Goal: Information Seeking & Learning: Learn about a topic

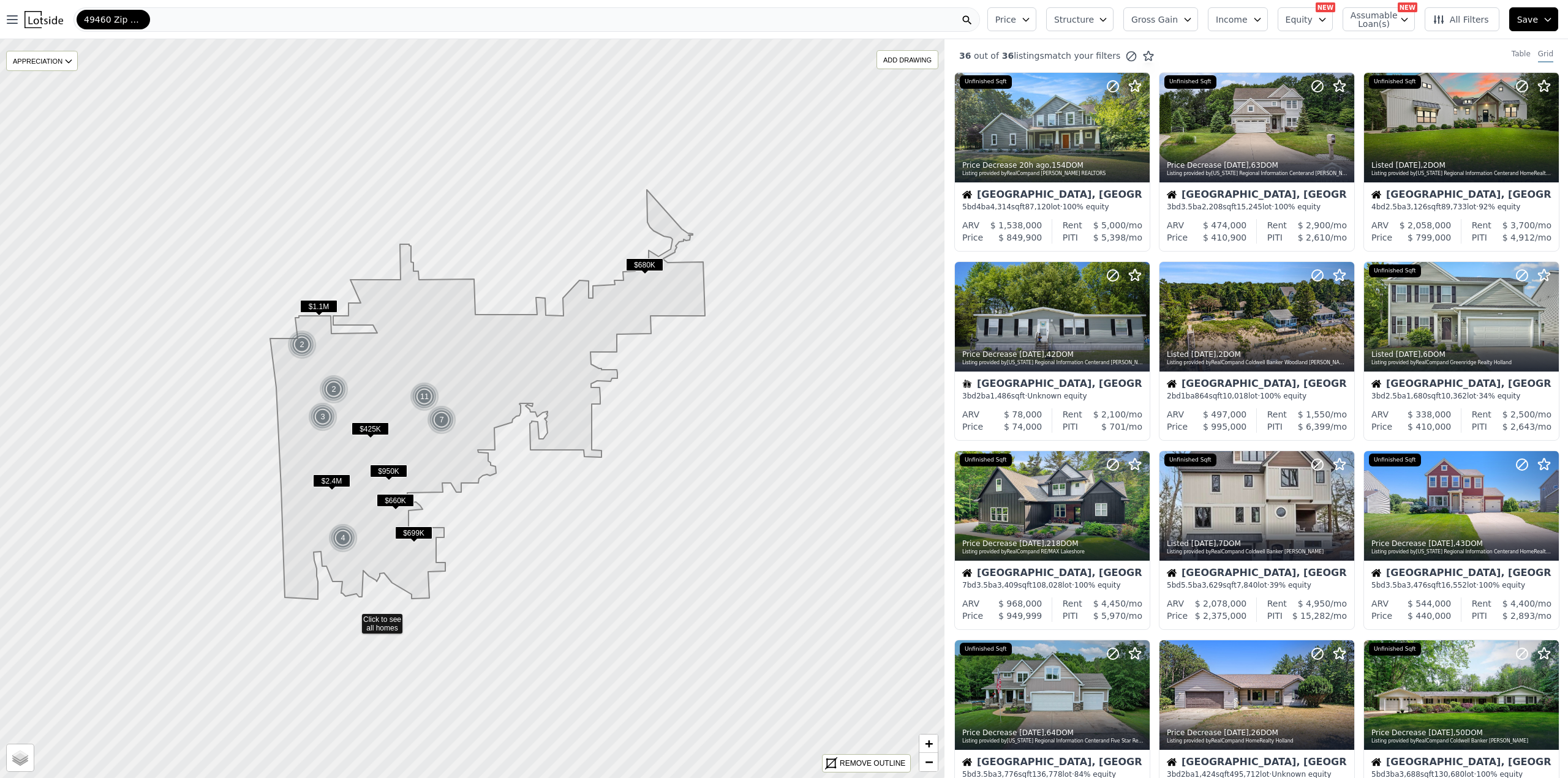
click at [354, 618] on icon at bounding box center [472, 408] width 1136 height 891
click at [354, 618] on div at bounding box center [472, 408] width 1133 height 886
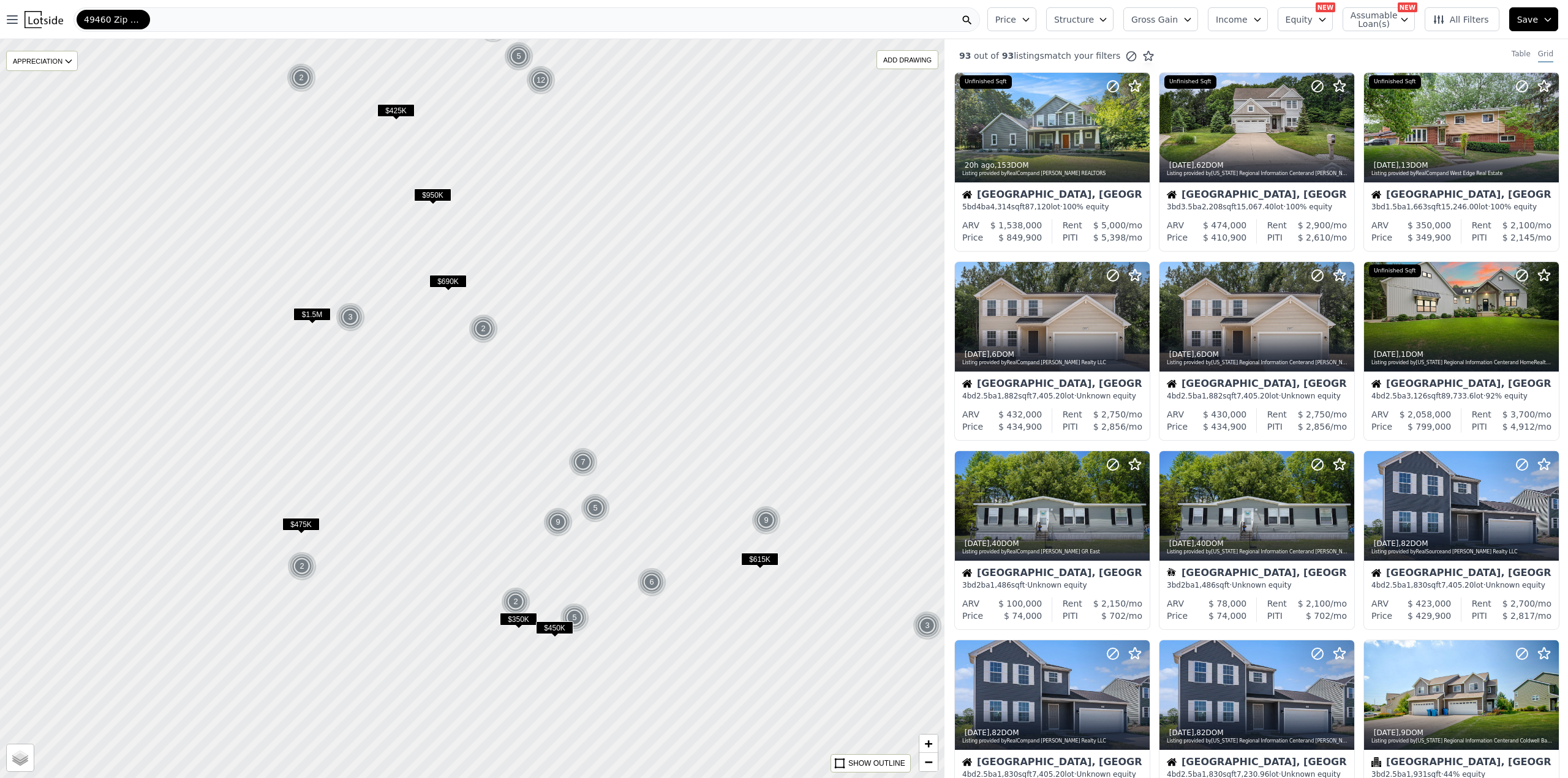
drag, startPoint x: 351, startPoint y: 618, endPoint x: 377, endPoint y: 517, distance: 104.3
click at [363, 474] on div at bounding box center [472, 408] width 1133 height 886
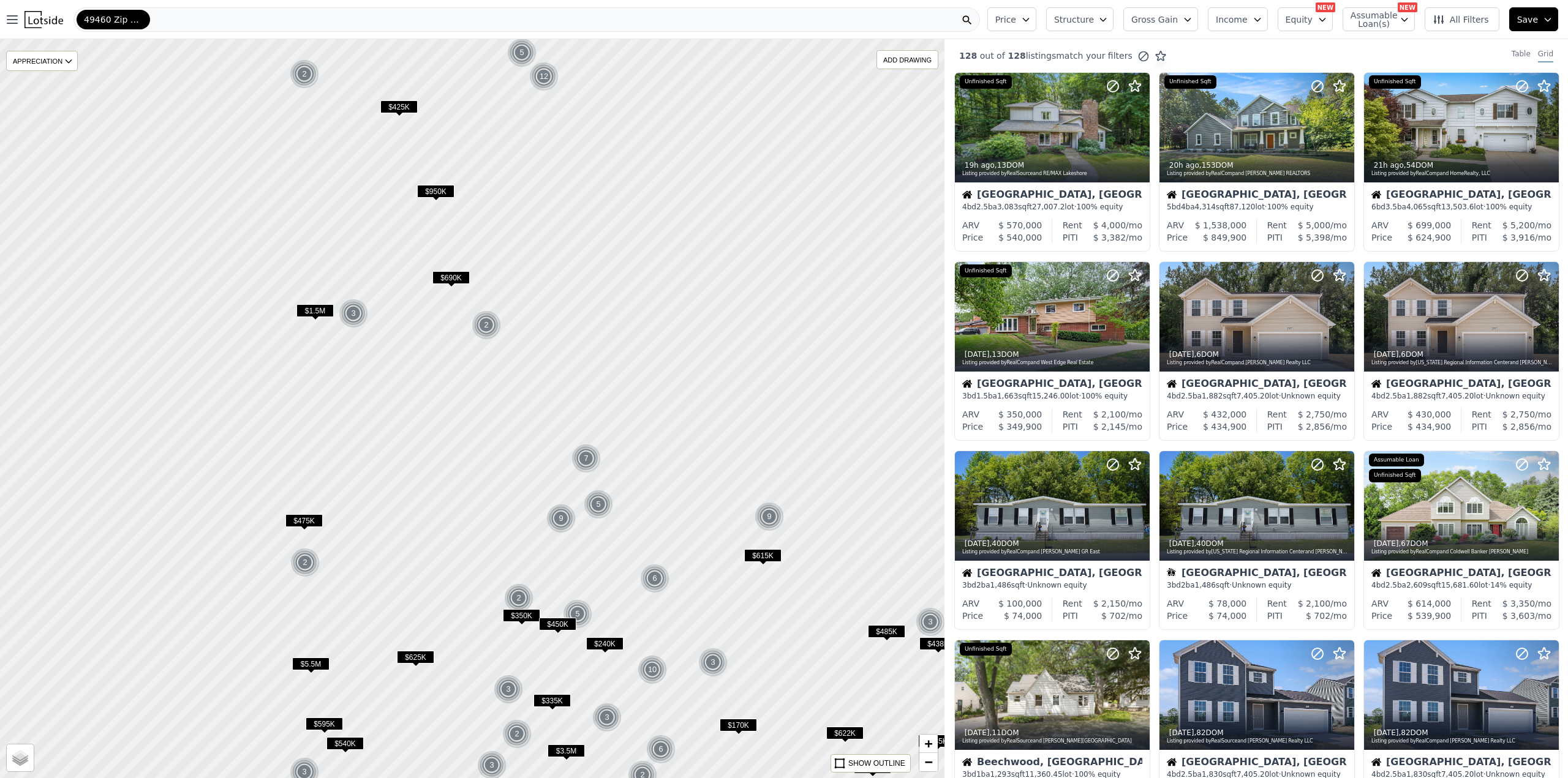
click at [380, 552] on div at bounding box center [472, 408] width 1133 height 886
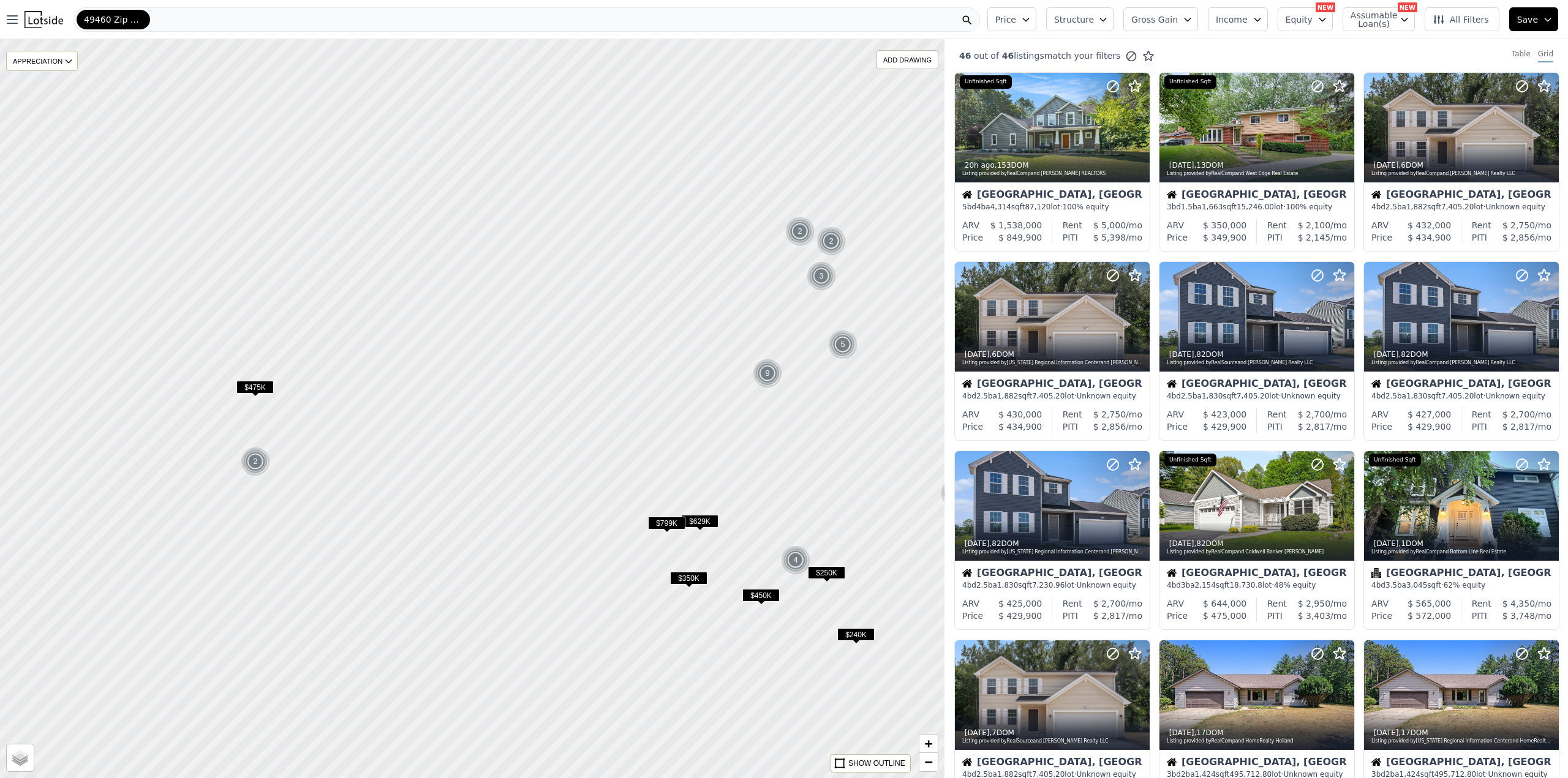
click at [432, 553] on div at bounding box center [472, 408] width 1133 height 886
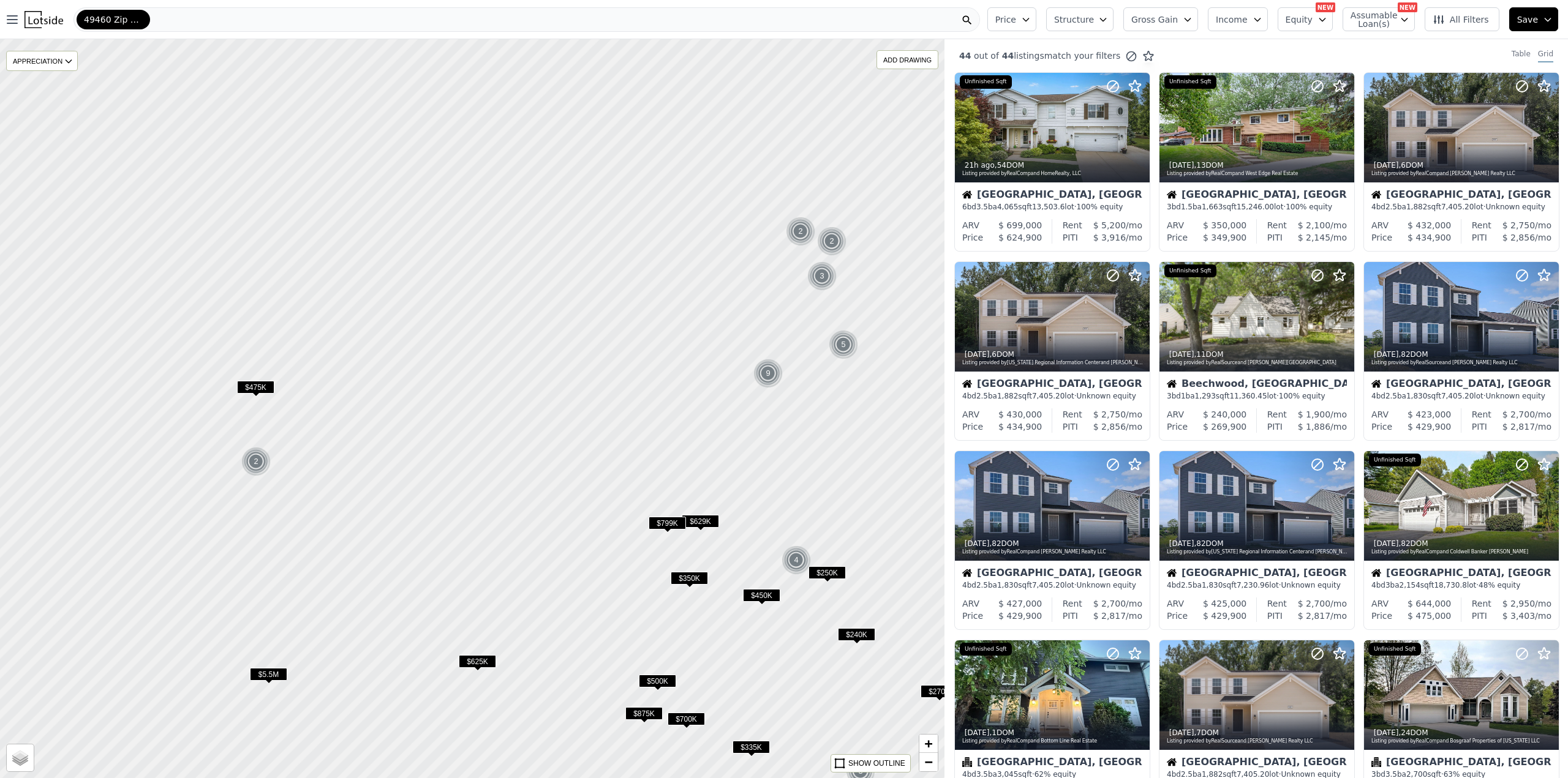
click at [474, 520] on div at bounding box center [472, 408] width 1133 height 886
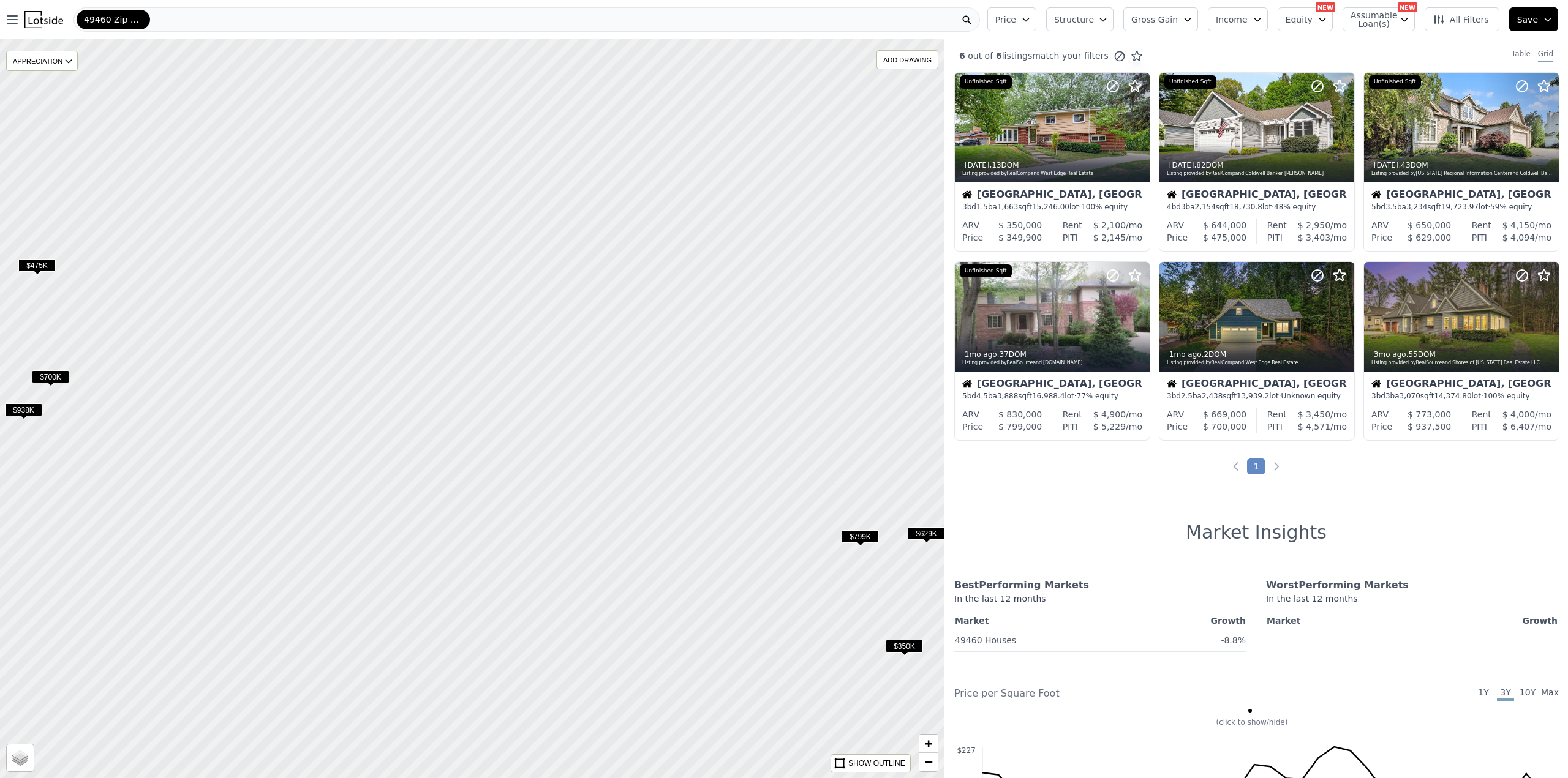
click at [440, 522] on div at bounding box center [472, 408] width 1133 height 886
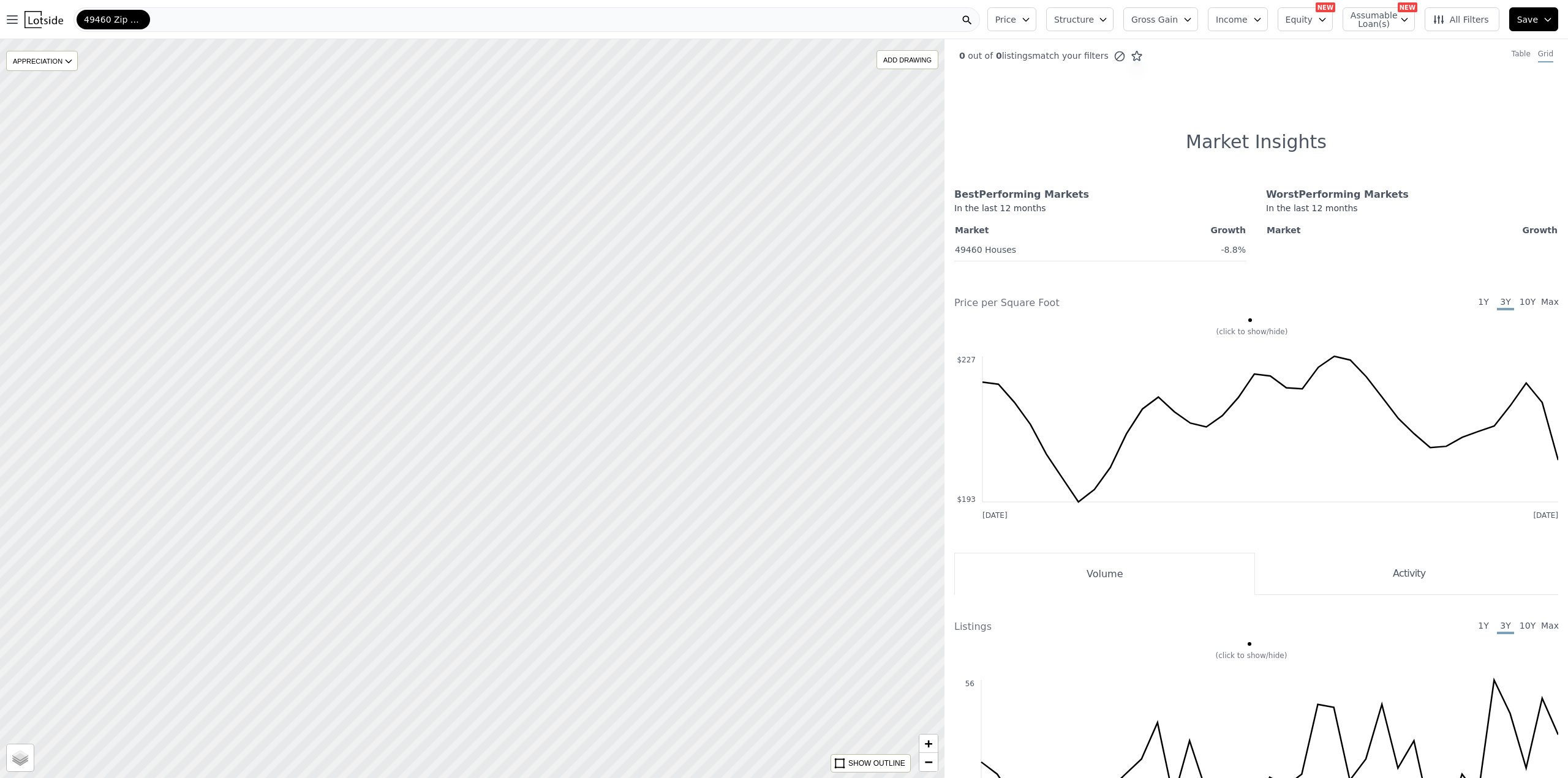
click at [471, 429] on div at bounding box center [472, 408] width 1133 height 886
click at [435, 406] on div at bounding box center [472, 408] width 1133 height 886
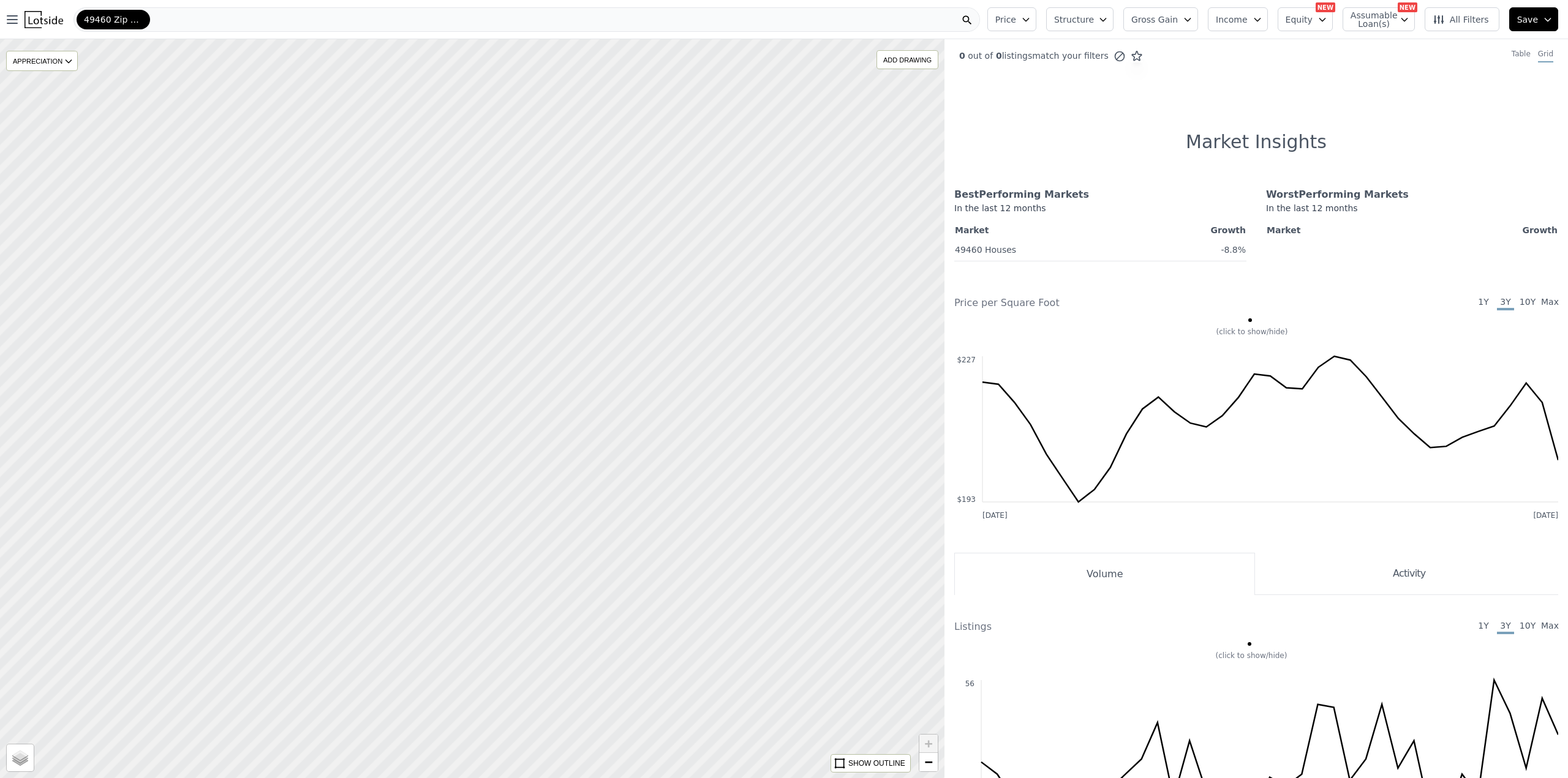
click at [435, 406] on div at bounding box center [472, 408] width 1133 height 886
click at [500, 432] on div at bounding box center [472, 408] width 1133 height 886
click at [928, 757] on span "−" at bounding box center [928, 761] width 8 height 15
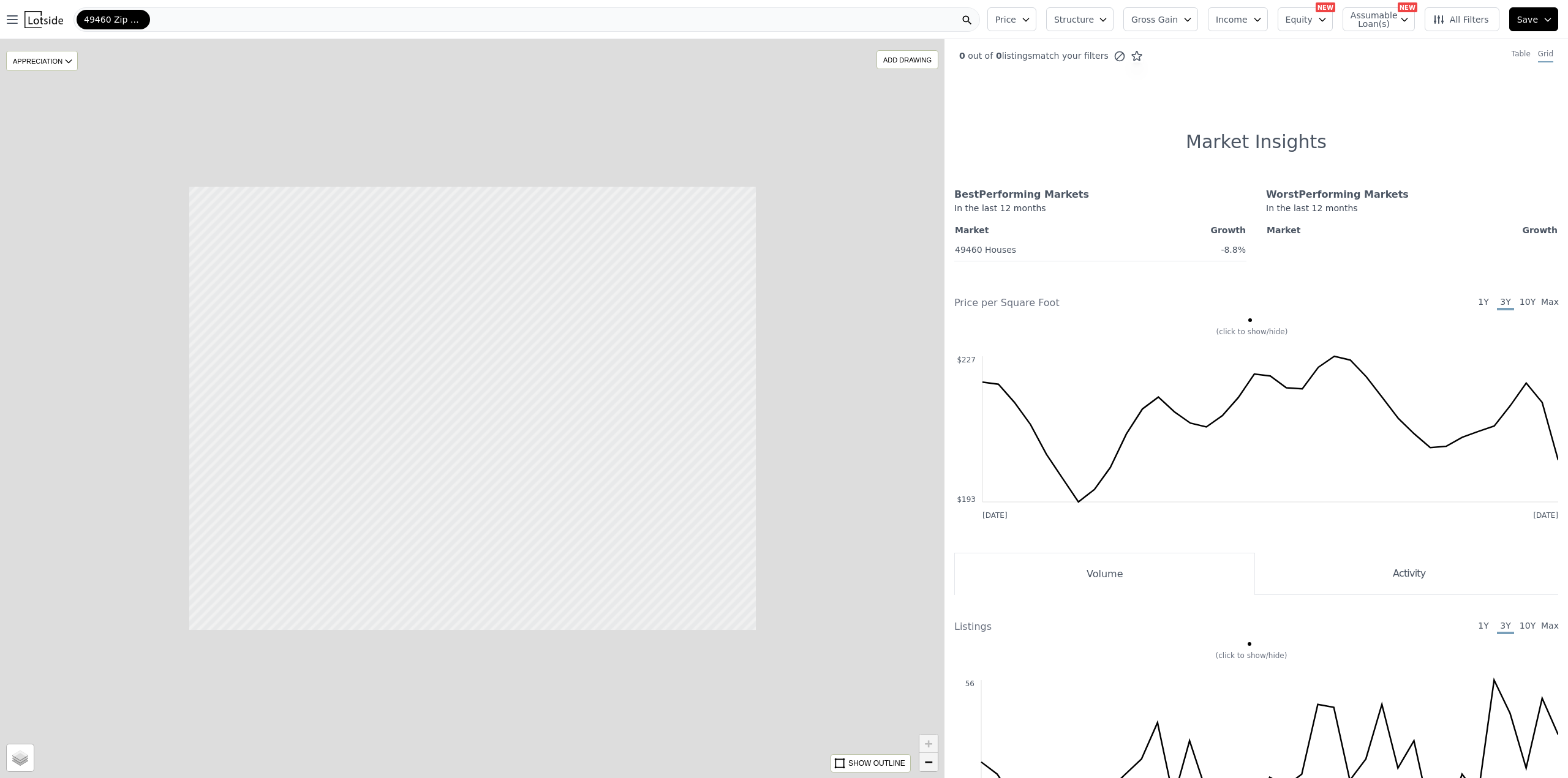
click at [928, 757] on span "−" at bounding box center [928, 761] width 8 height 15
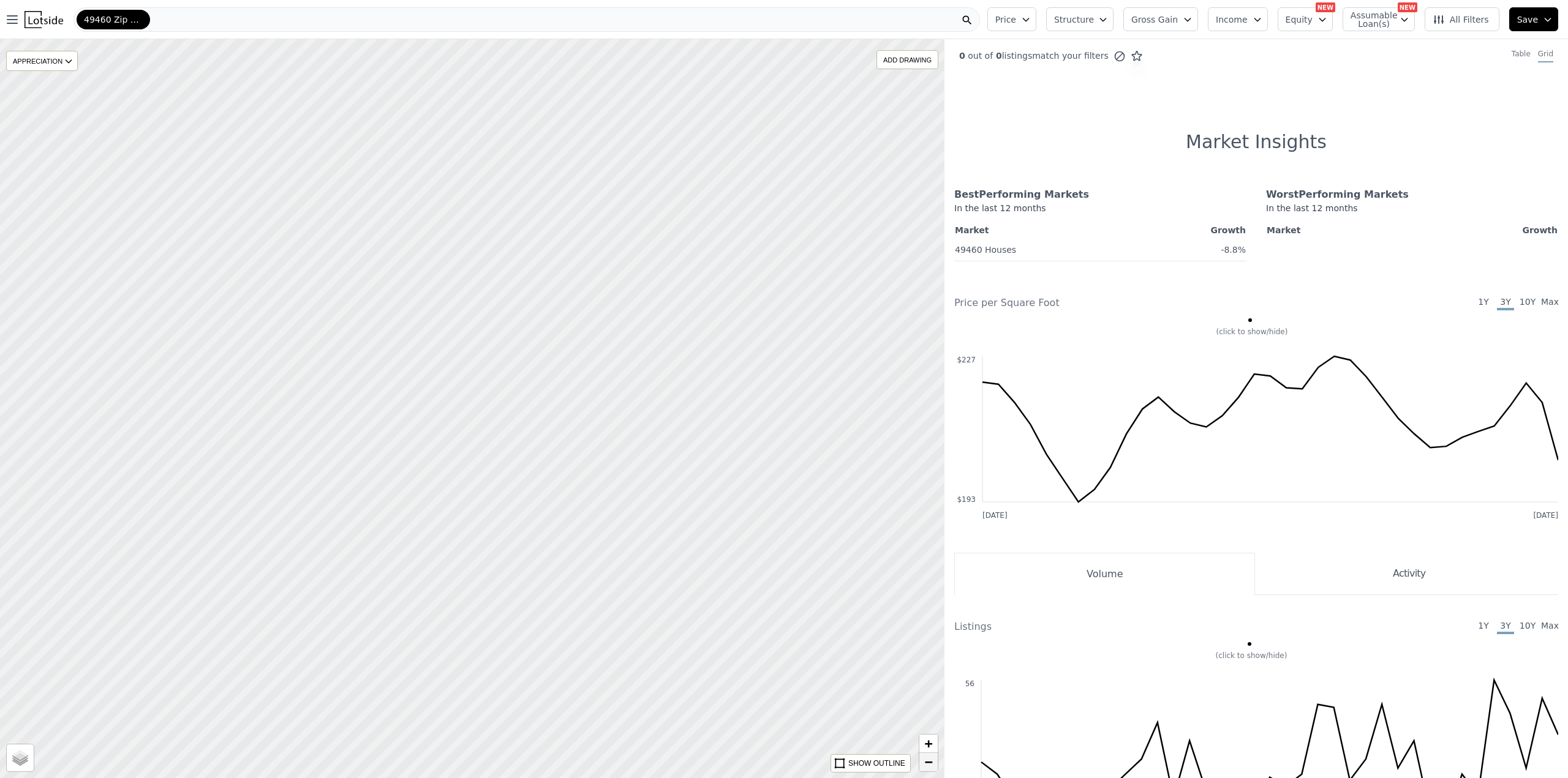
click at [928, 757] on span "−" at bounding box center [928, 761] width 8 height 15
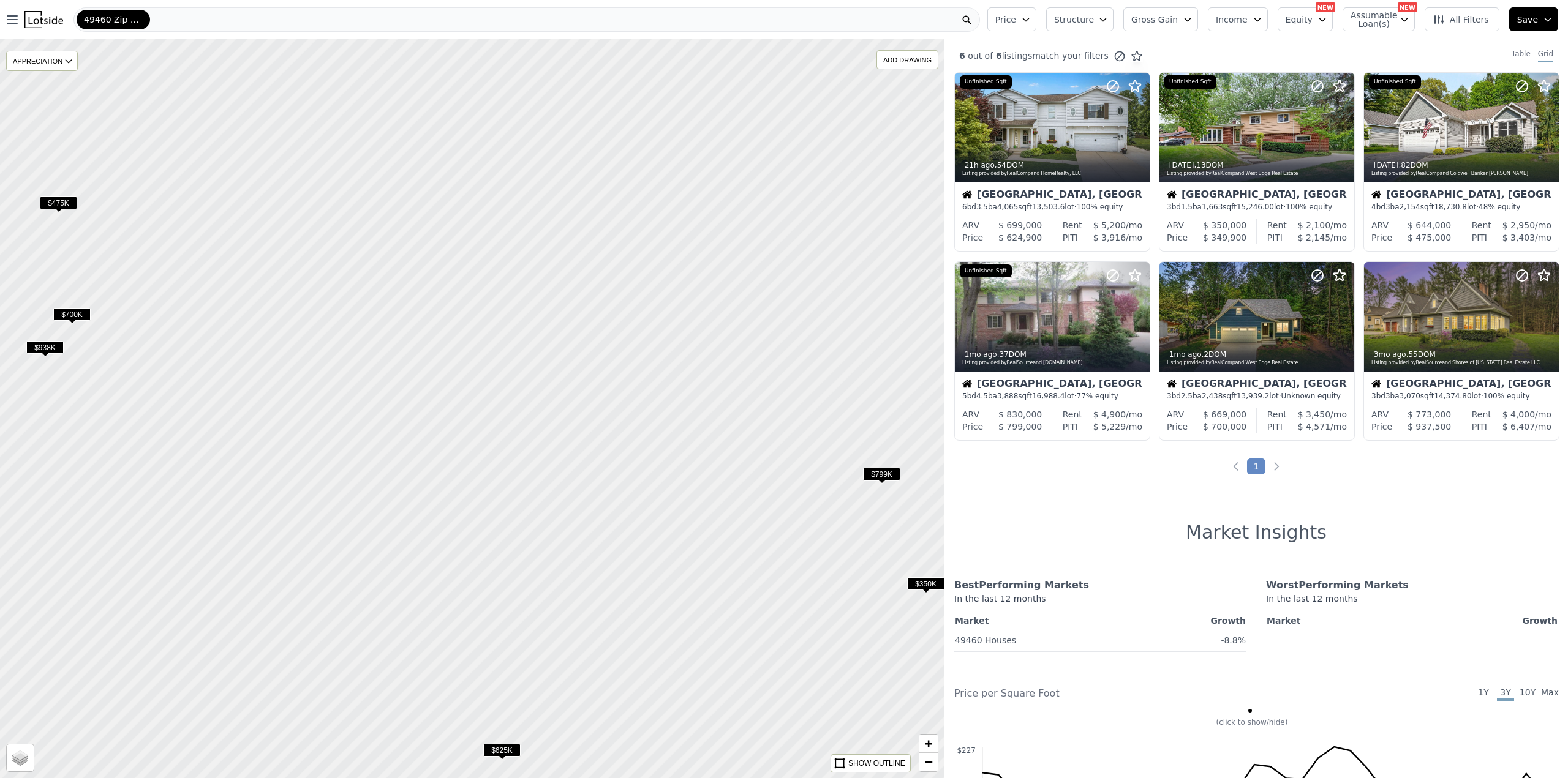
click at [133, 20] on span "49460 Zip Code" at bounding box center [113, 19] width 59 height 12
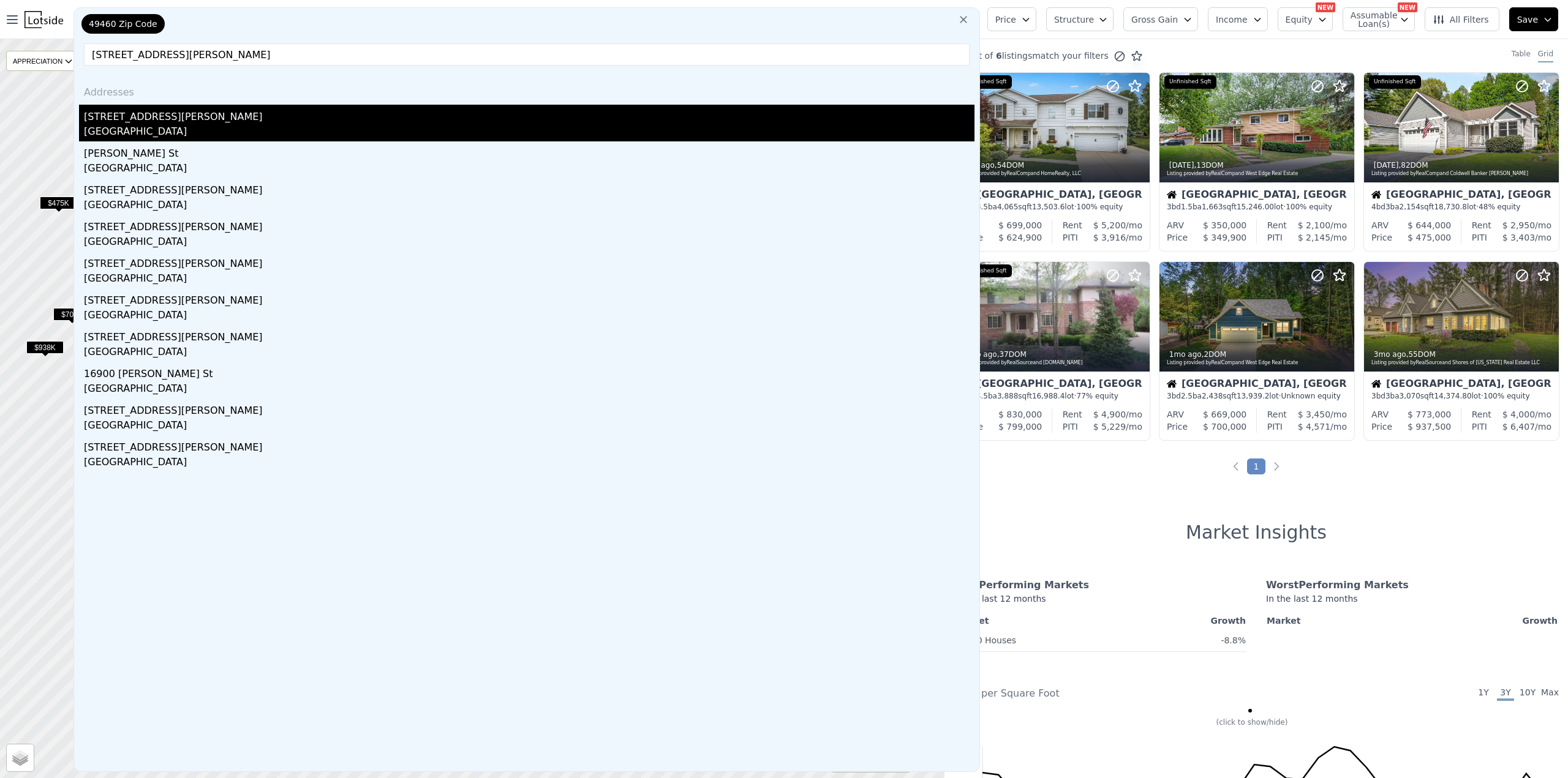
type input "16033 Riley St, Holland, MI 49424"
click at [132, 128] on div "Ottawa County, MI 49424" at bounding box center [529, 132] width 891 height 17
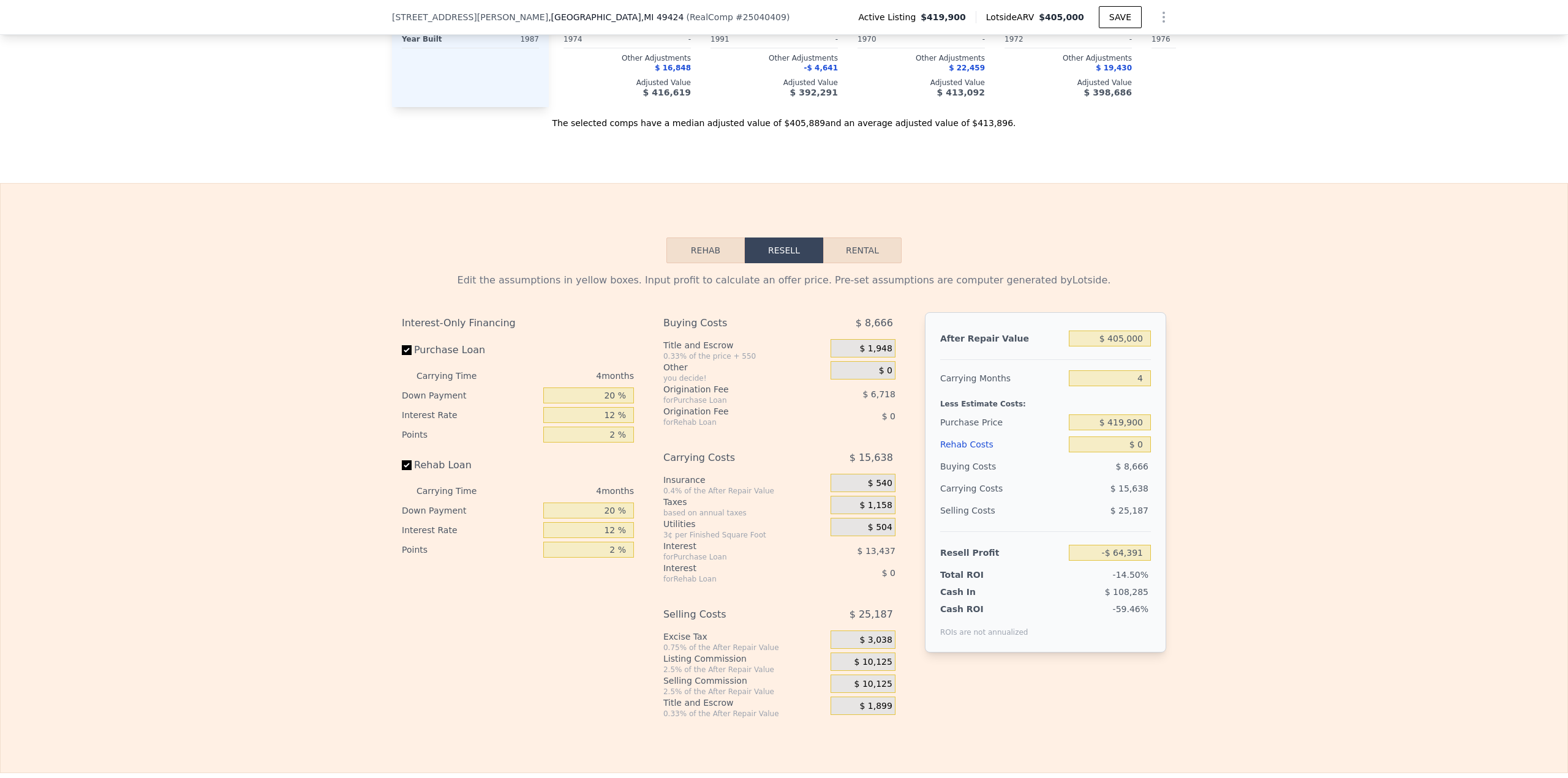
scroll to position [1644, 0]
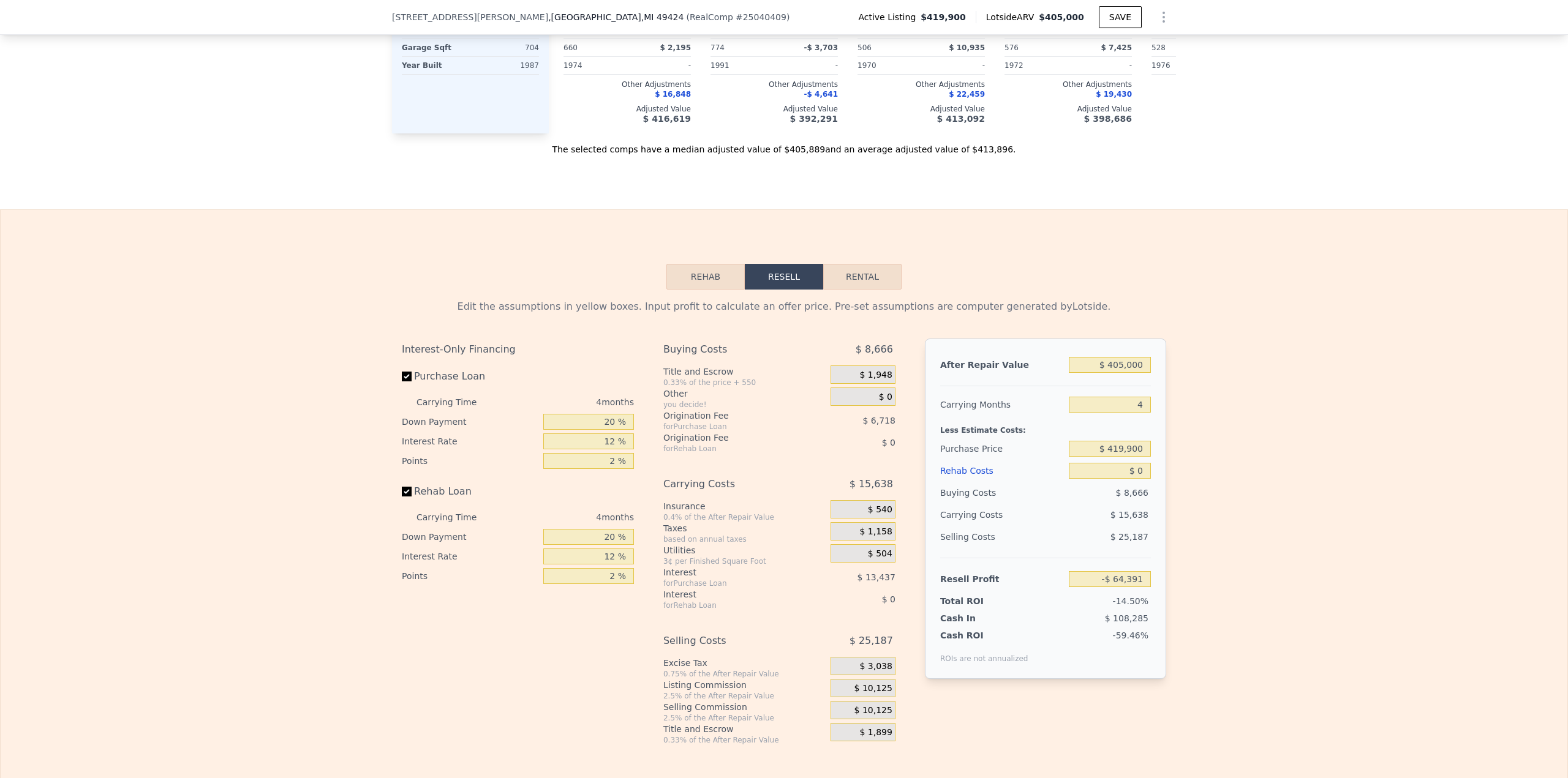
click at [700, 276] on button "Rehab" at bounding box center [706, 276] width 78 height 26
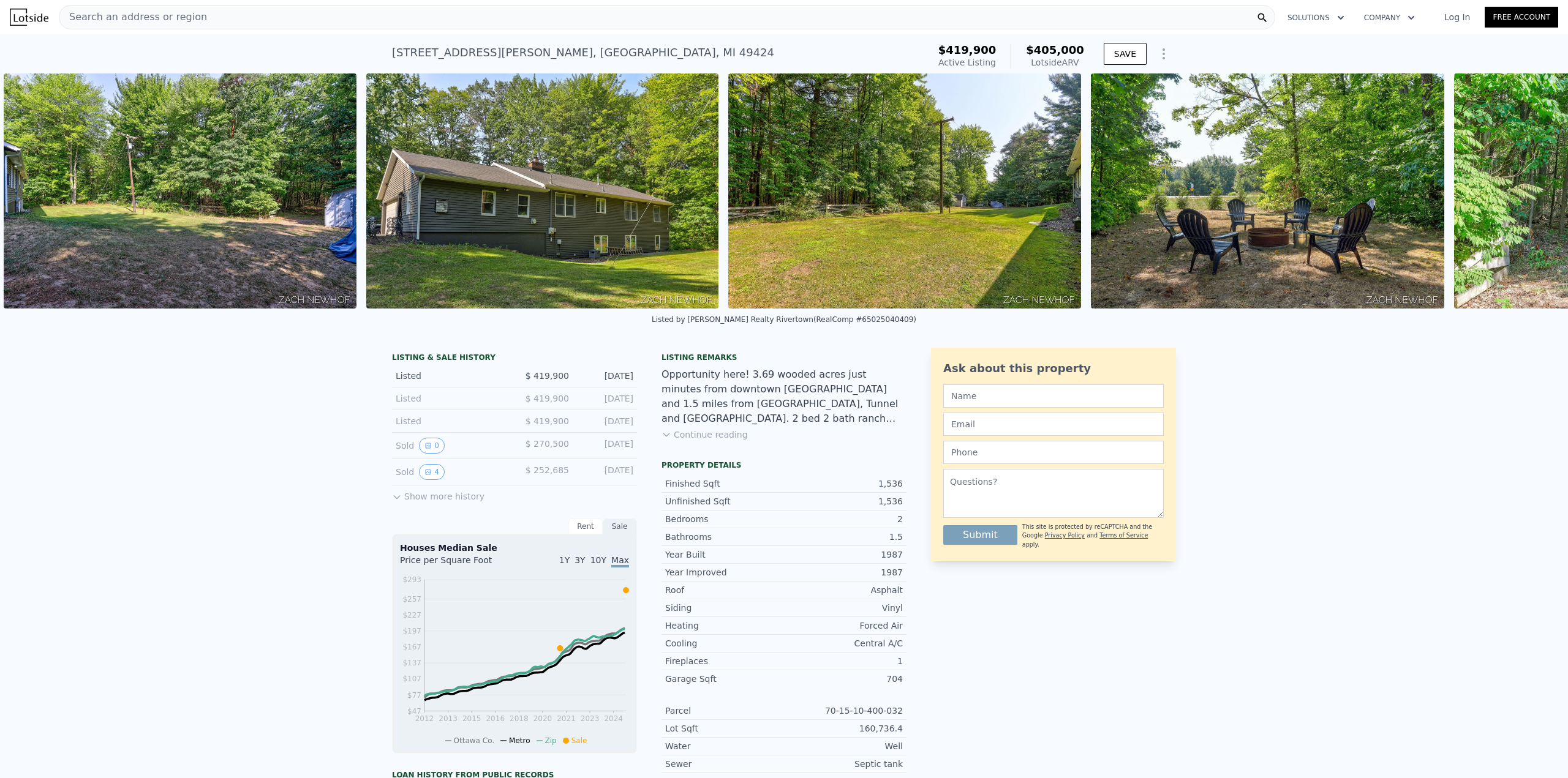
scroll to position [0, 11826]
click at [1164, 52] on icon "Show Options" at bounding box center [1163, 54] width 15 height 15
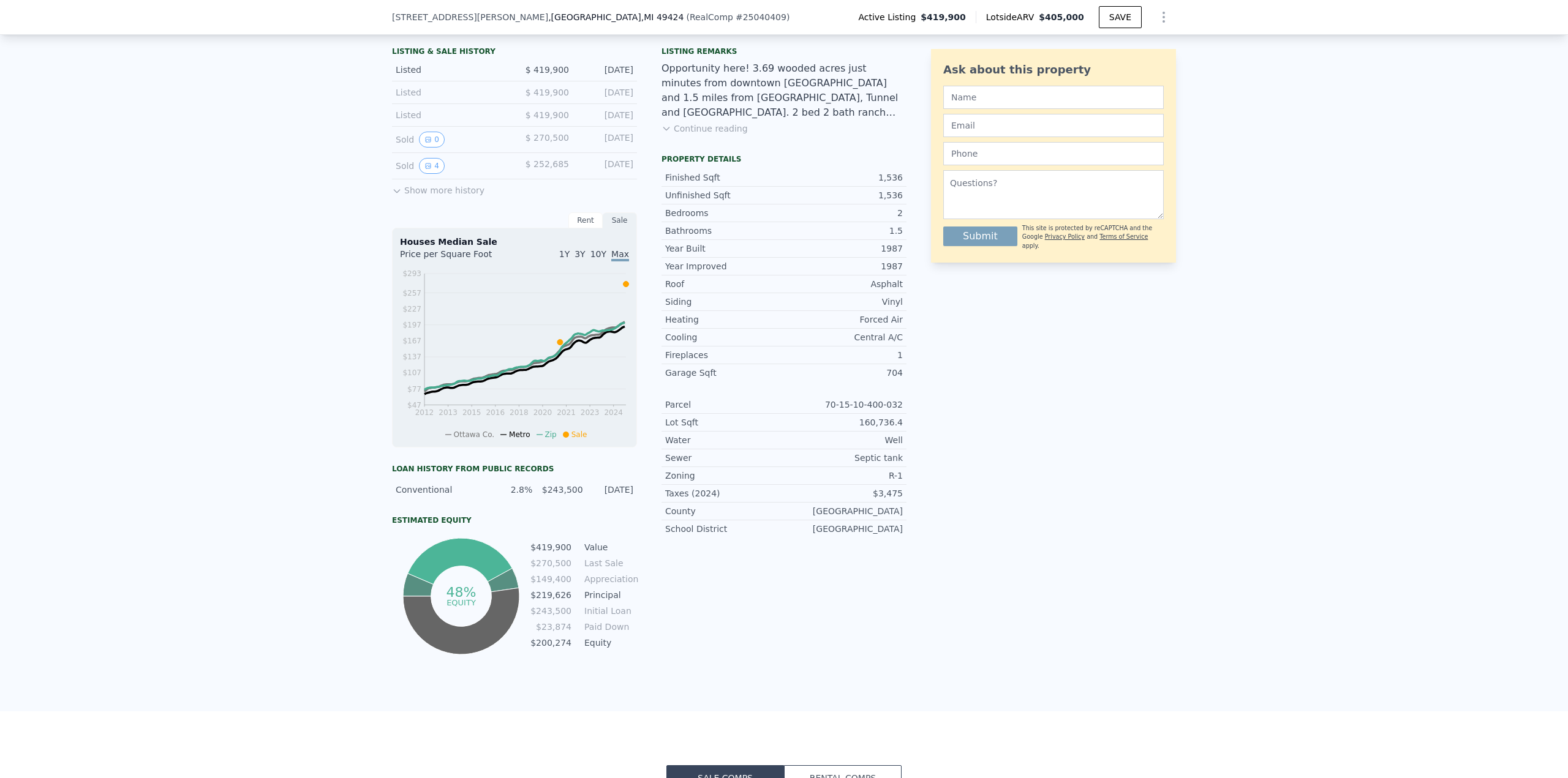
scroll to position [96, 0]
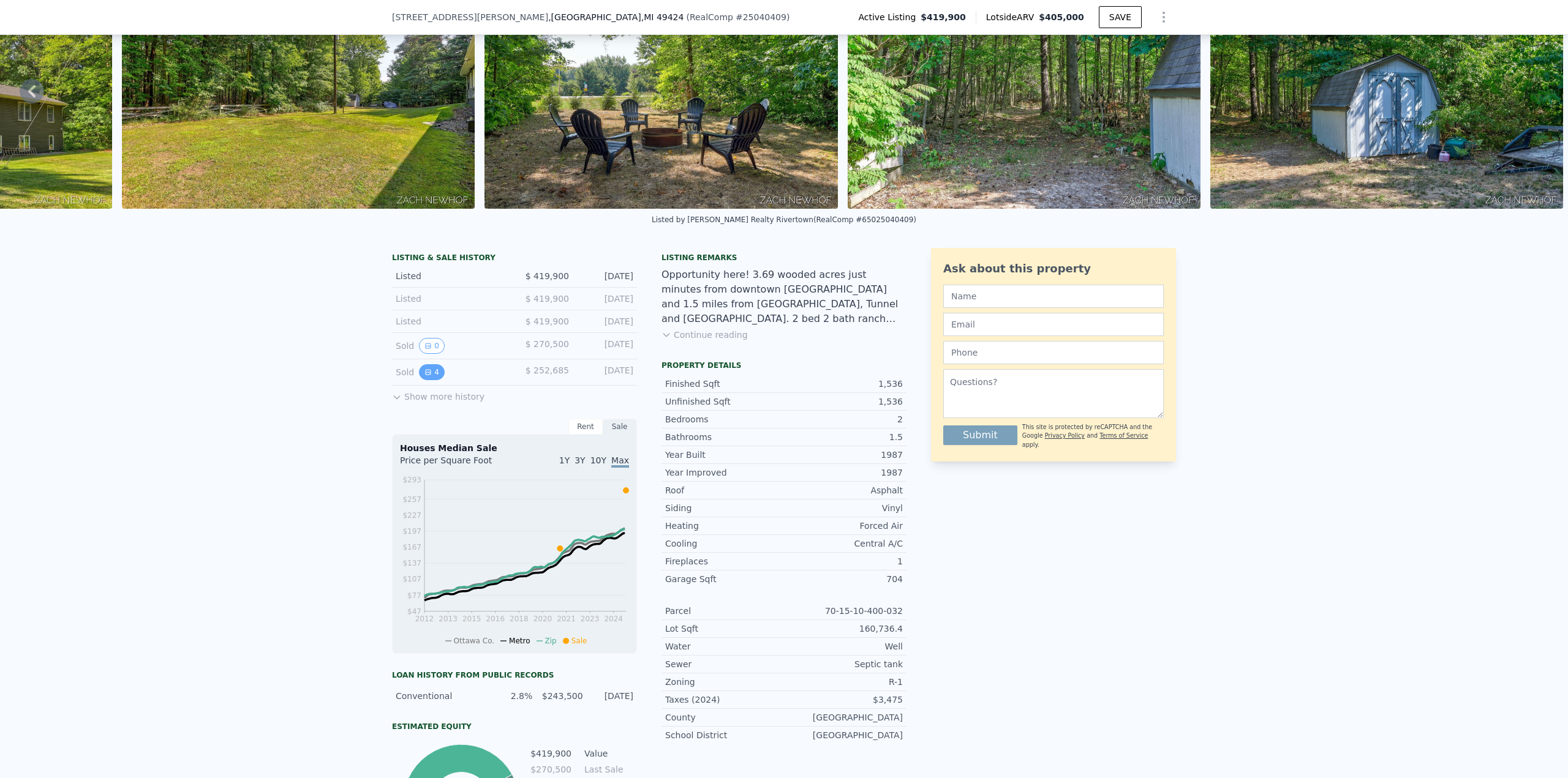
click at [427, 370] on icon "View historical data" at bounding box center [428, 372] width 7 height 7
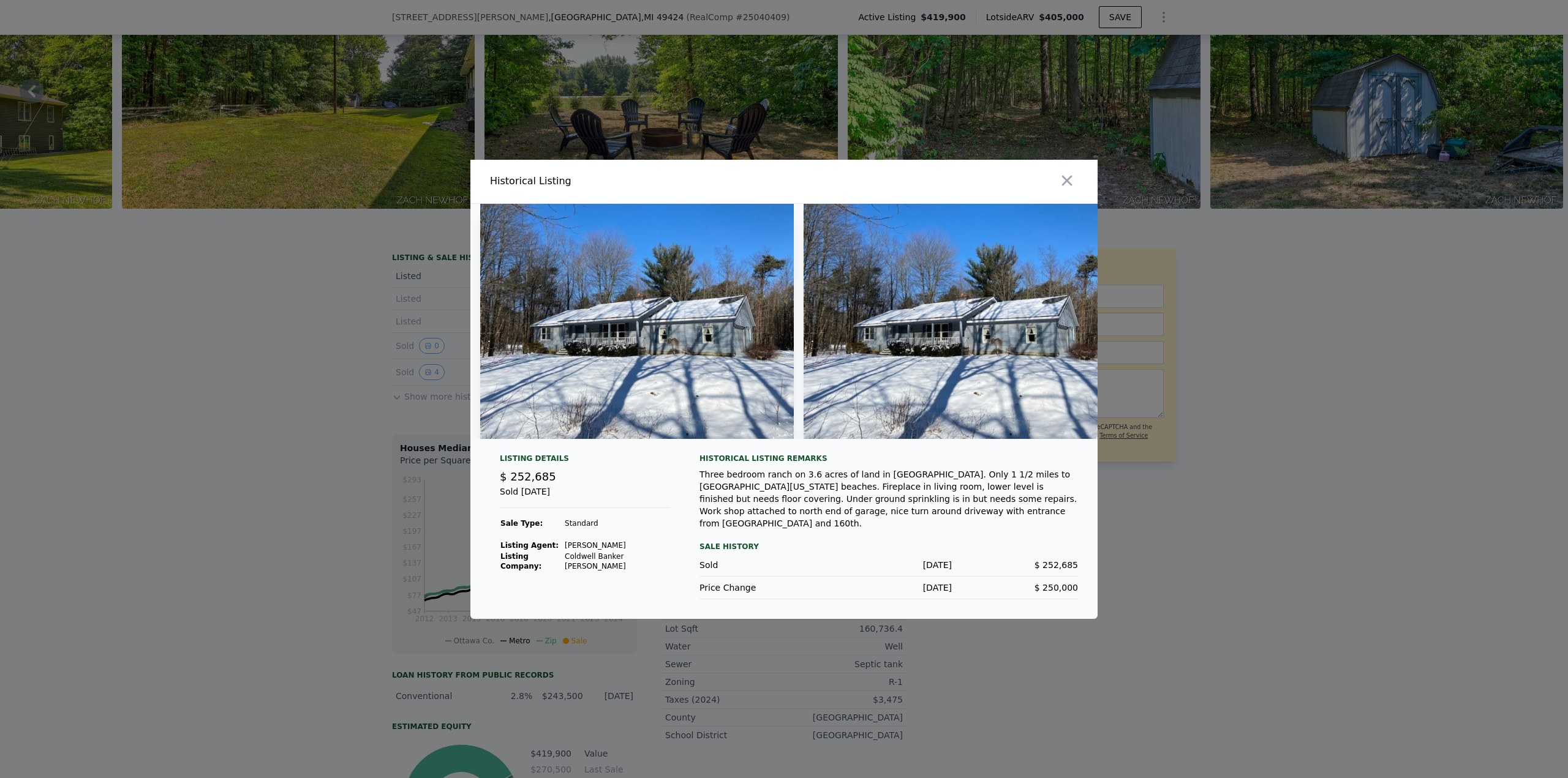
click at [651, 356] on img at bounding box center [637, 321] width 314 height 235
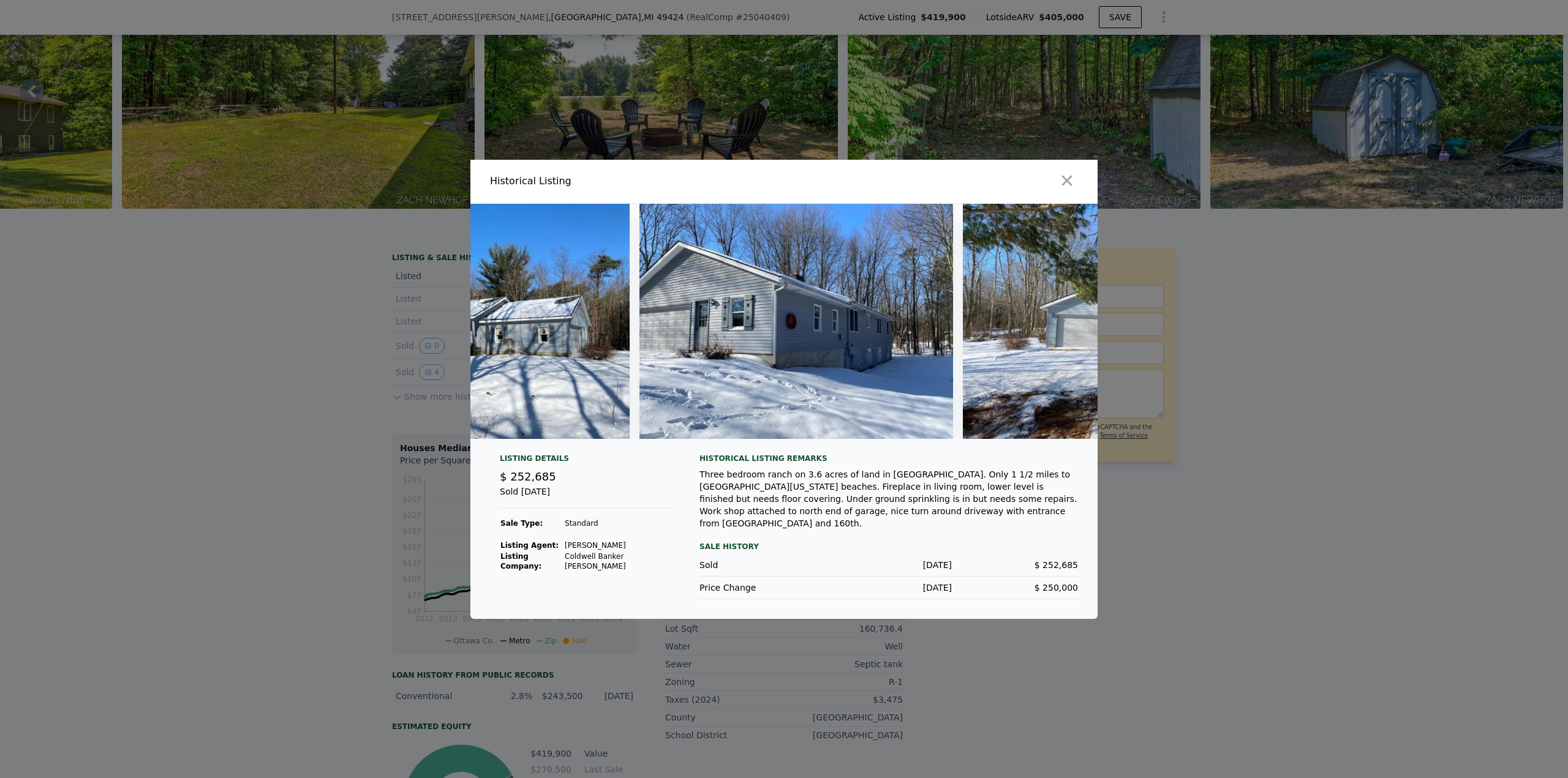
scroll to position [0, 0]
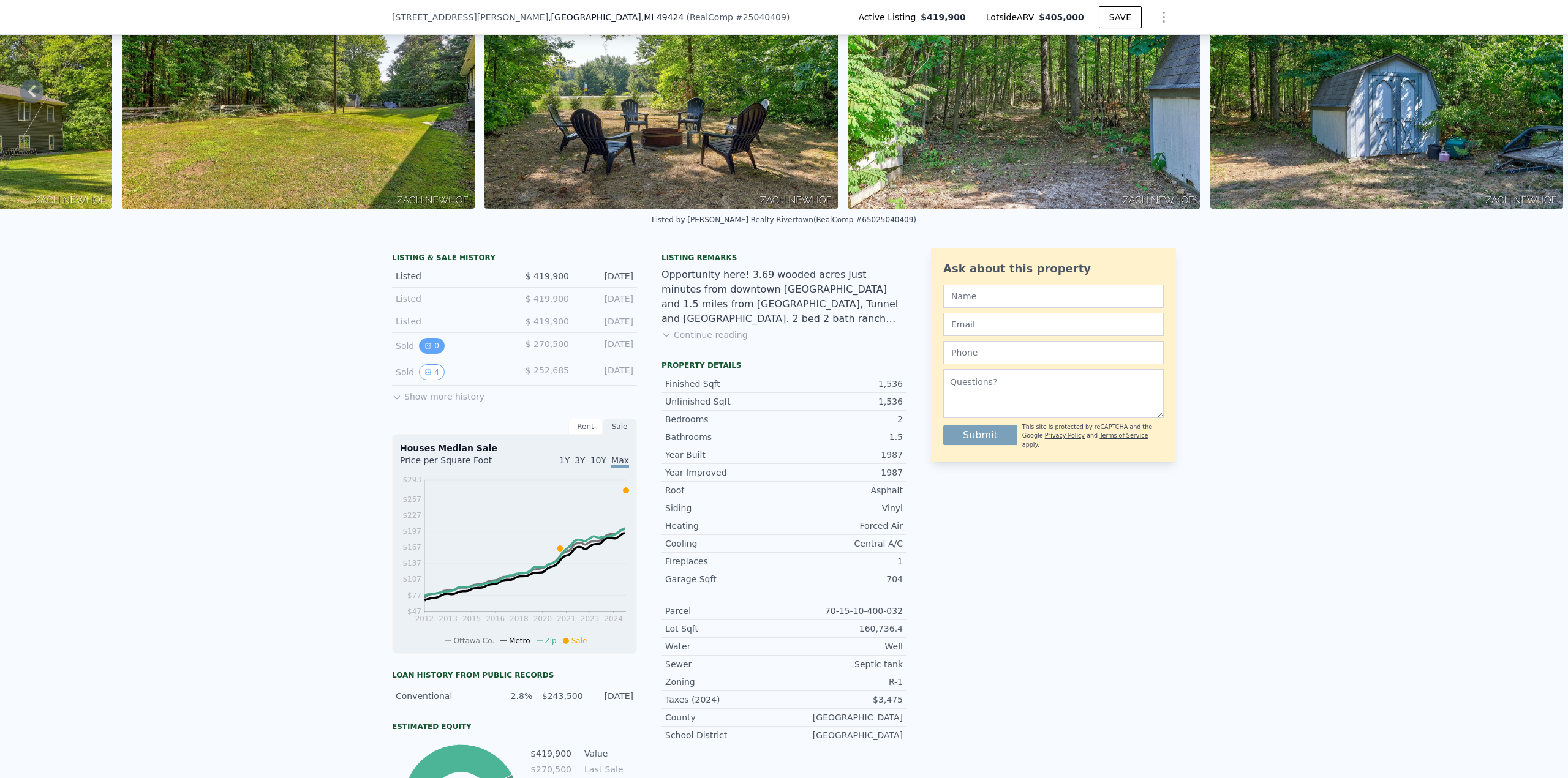
click at [431, 342] on icon "View historical data" at bounding box center [428, 346] width 7 height 7
click at [431, 370] on button "4" at bounding box center [432, 372] width 26 height 16
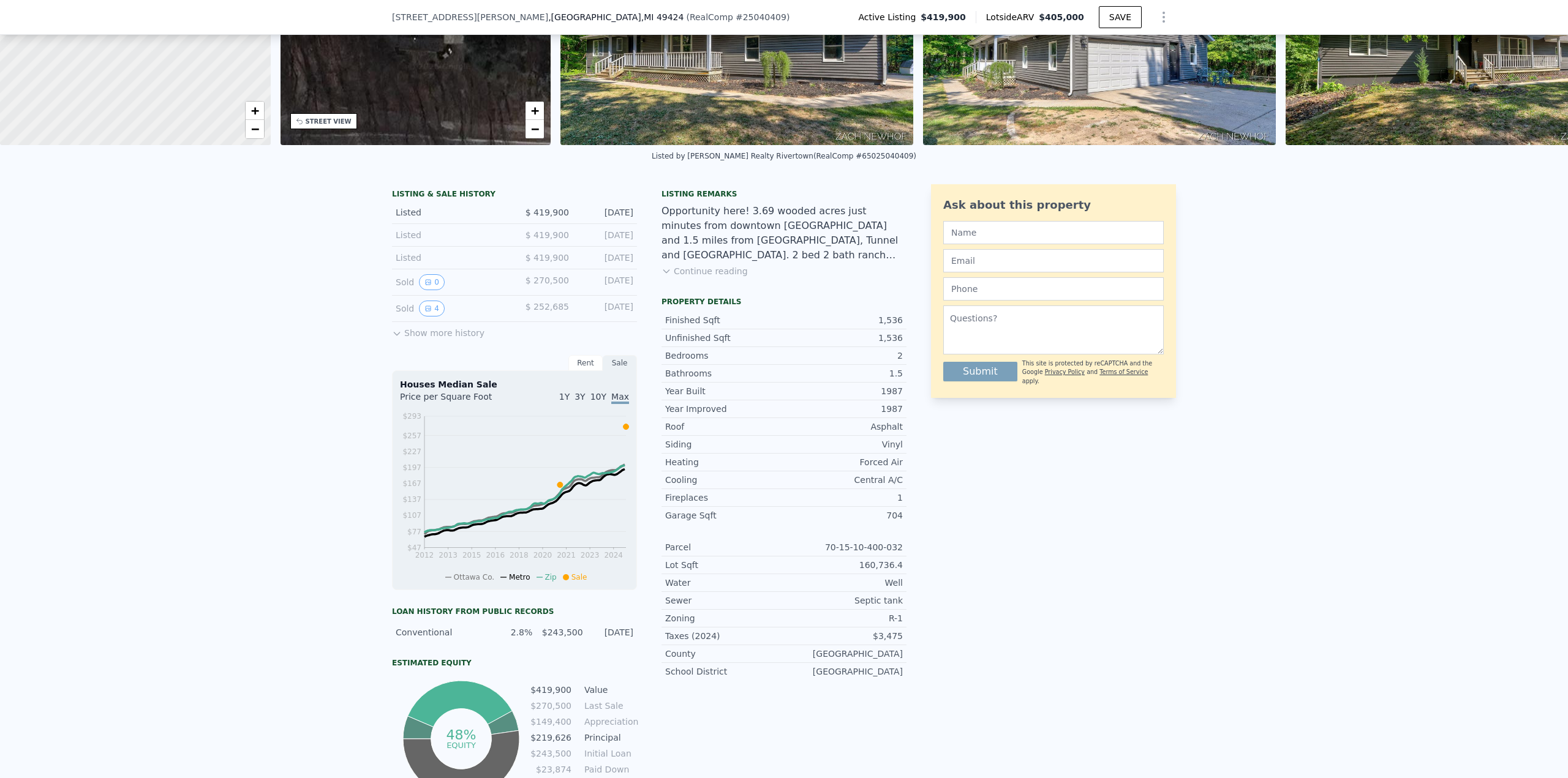
scroll to position [160, 0]
click at [425, 305] on icon "View historical data" at bounding box center [428, 307] width 7 height 7
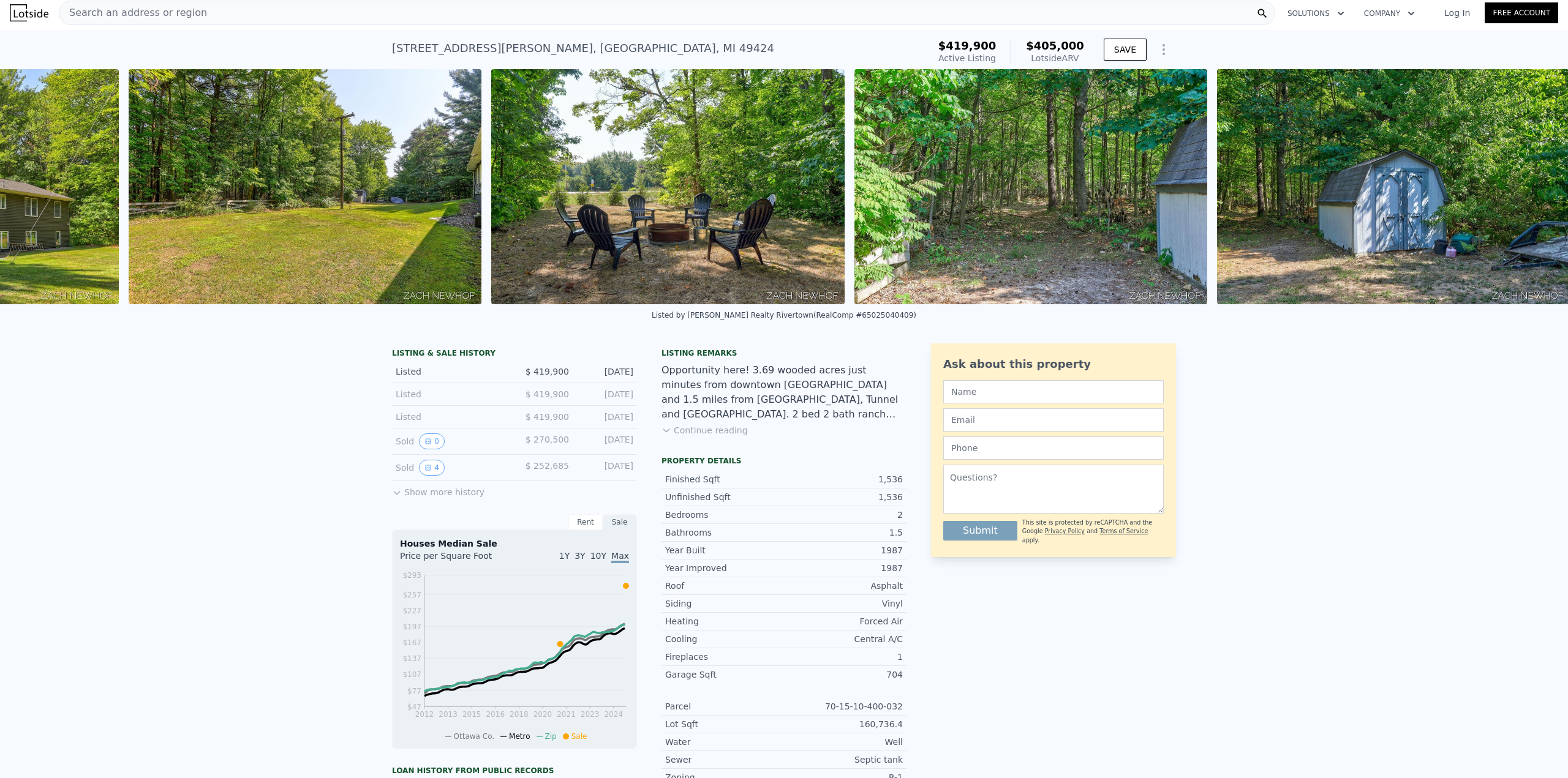
scroll to position [0, 12433]
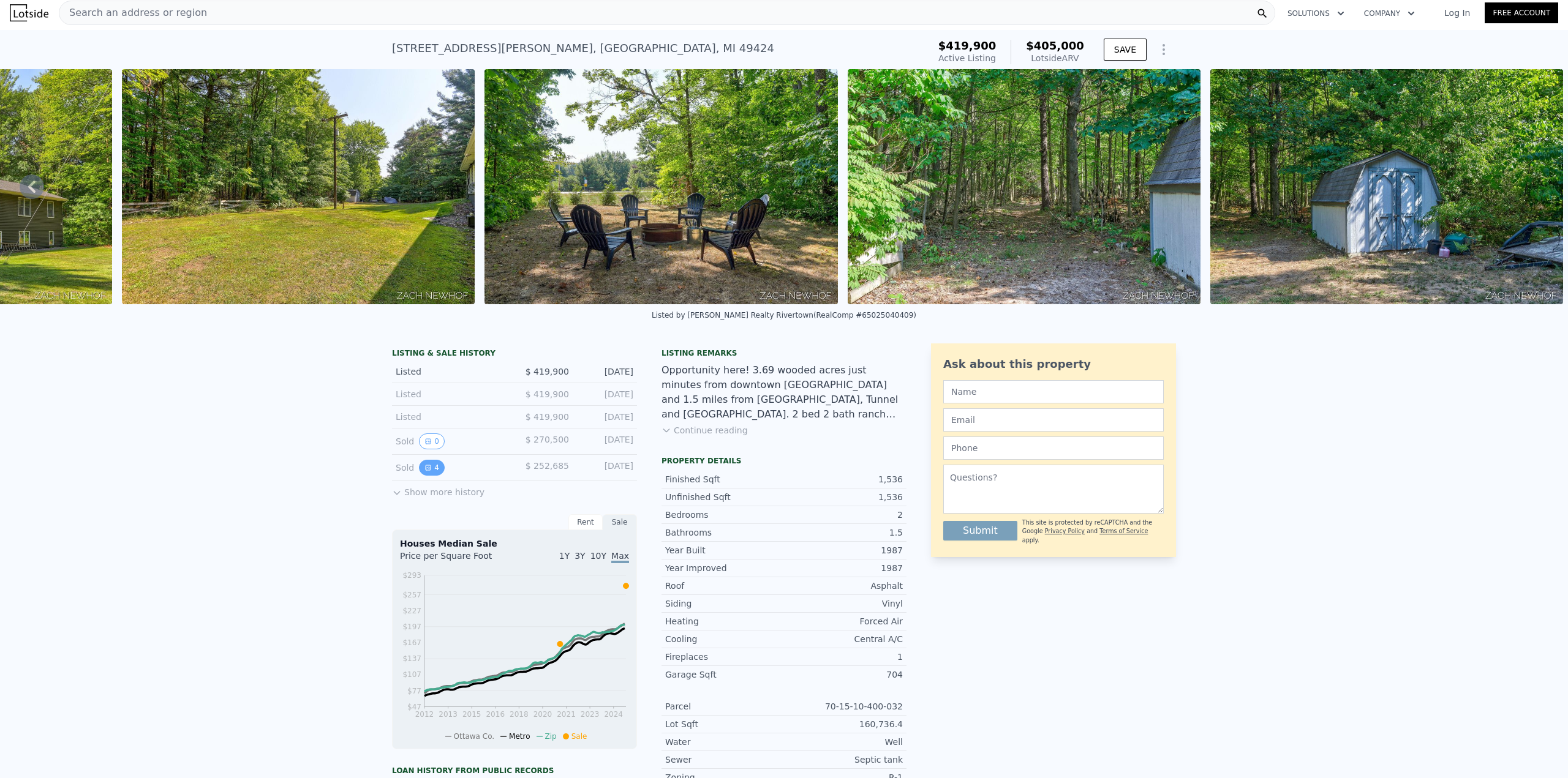
click at [425, 470] on icon "View historical data" at bounding box center [428, 468] width 7 height 7
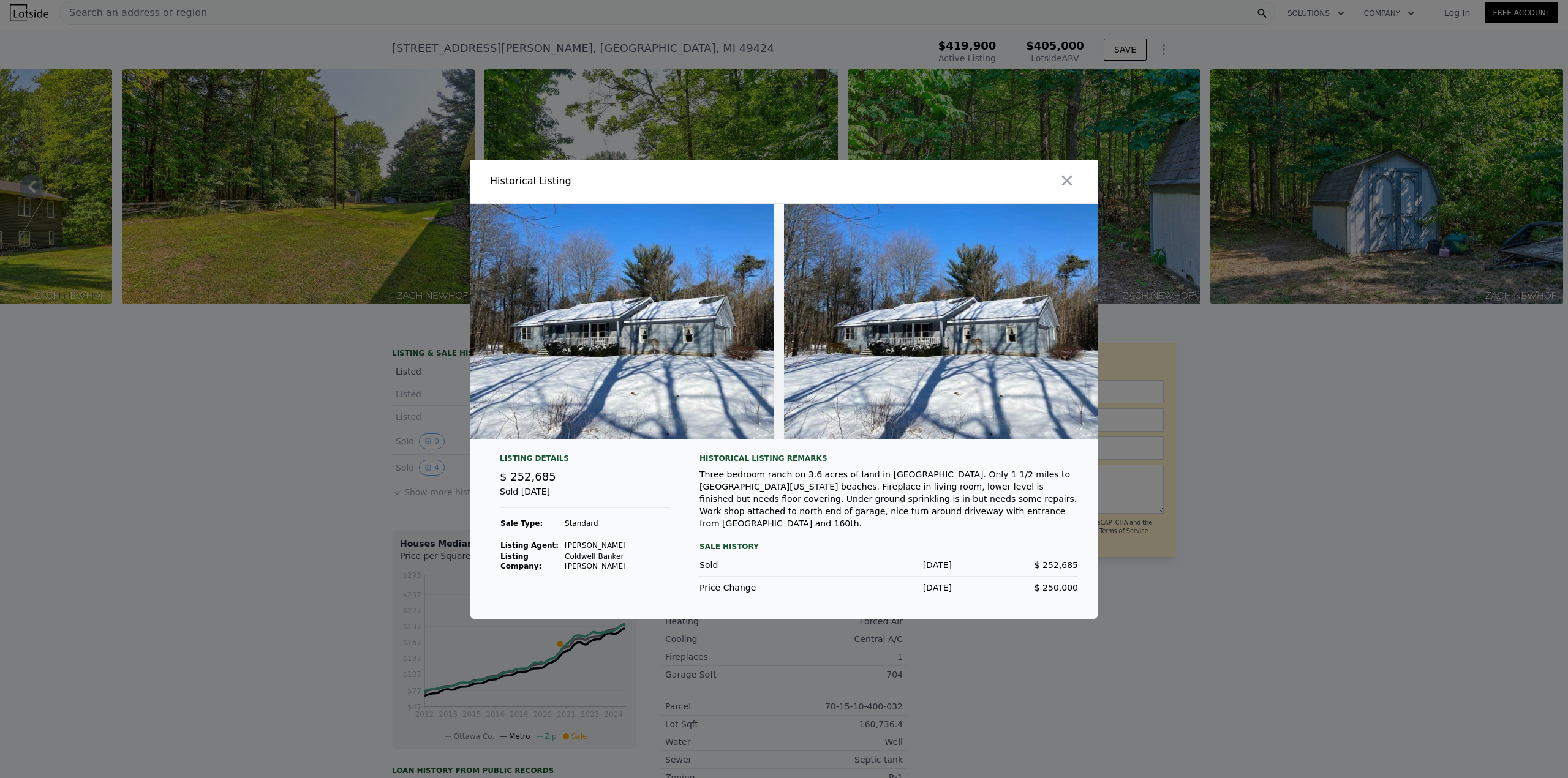
scroll to position [0, 0]
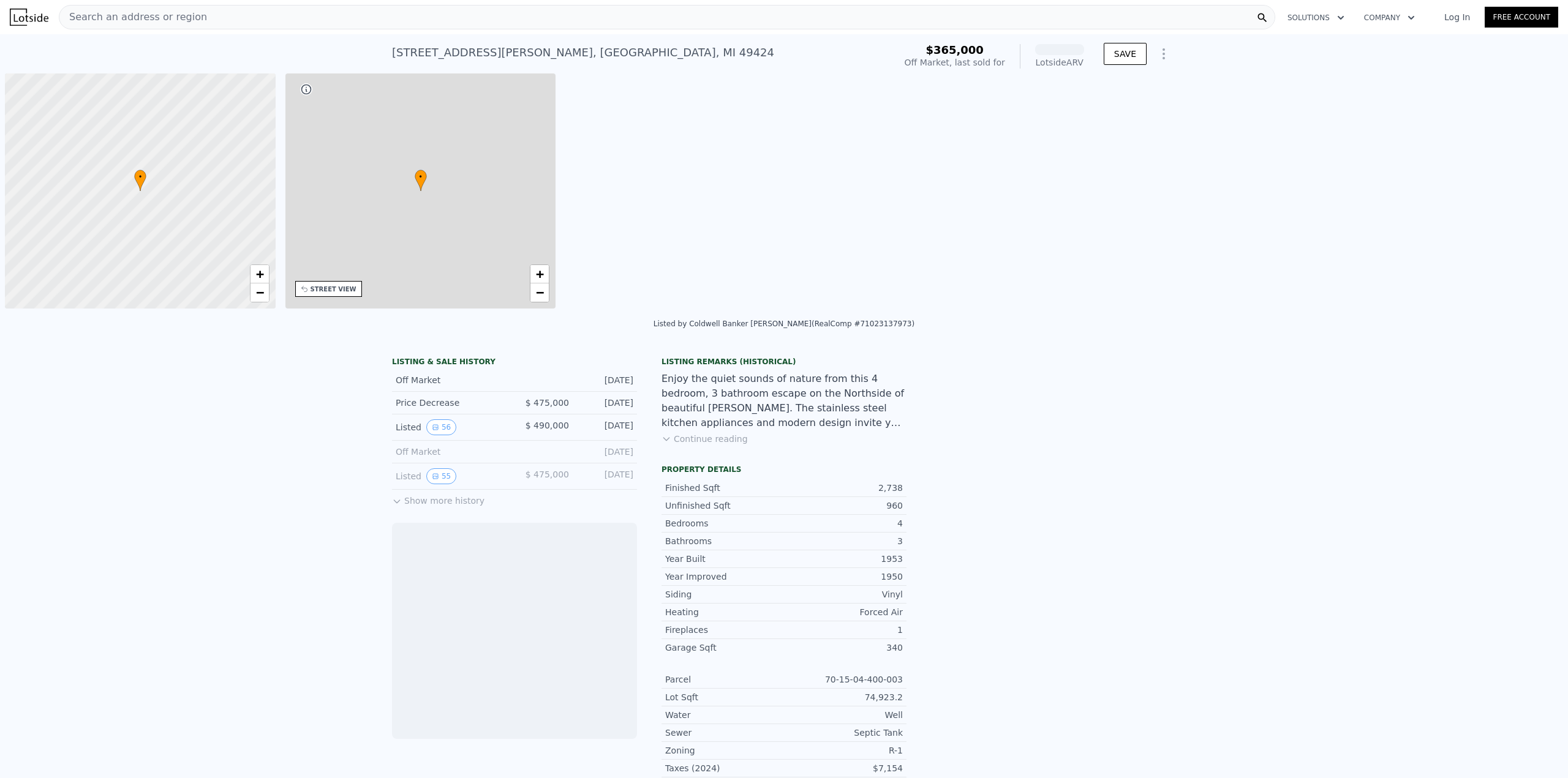
scroll to position [0, 5]
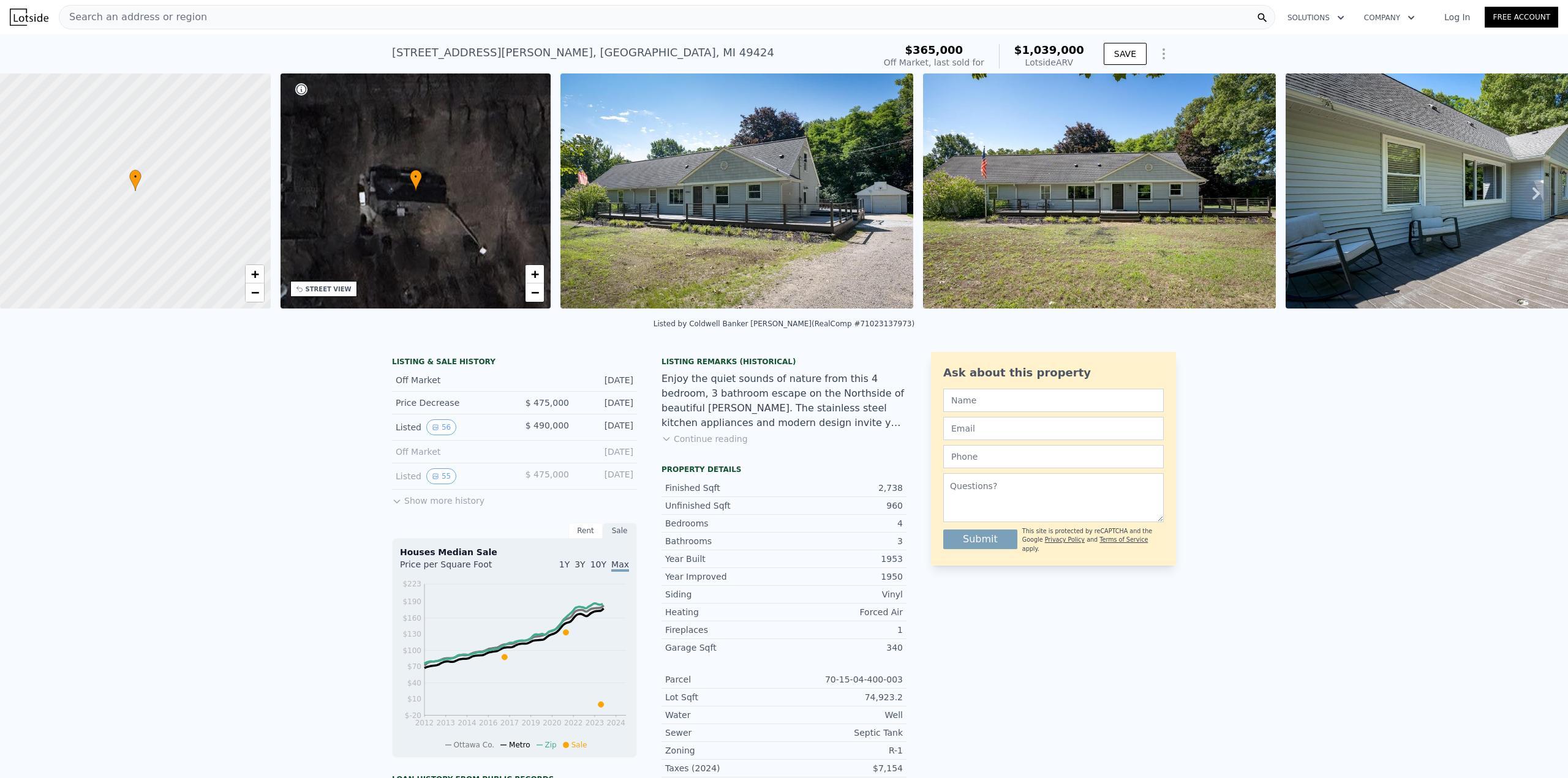
click at [399, 502] on icon at bounding box center [396, 501] width 10 height 10
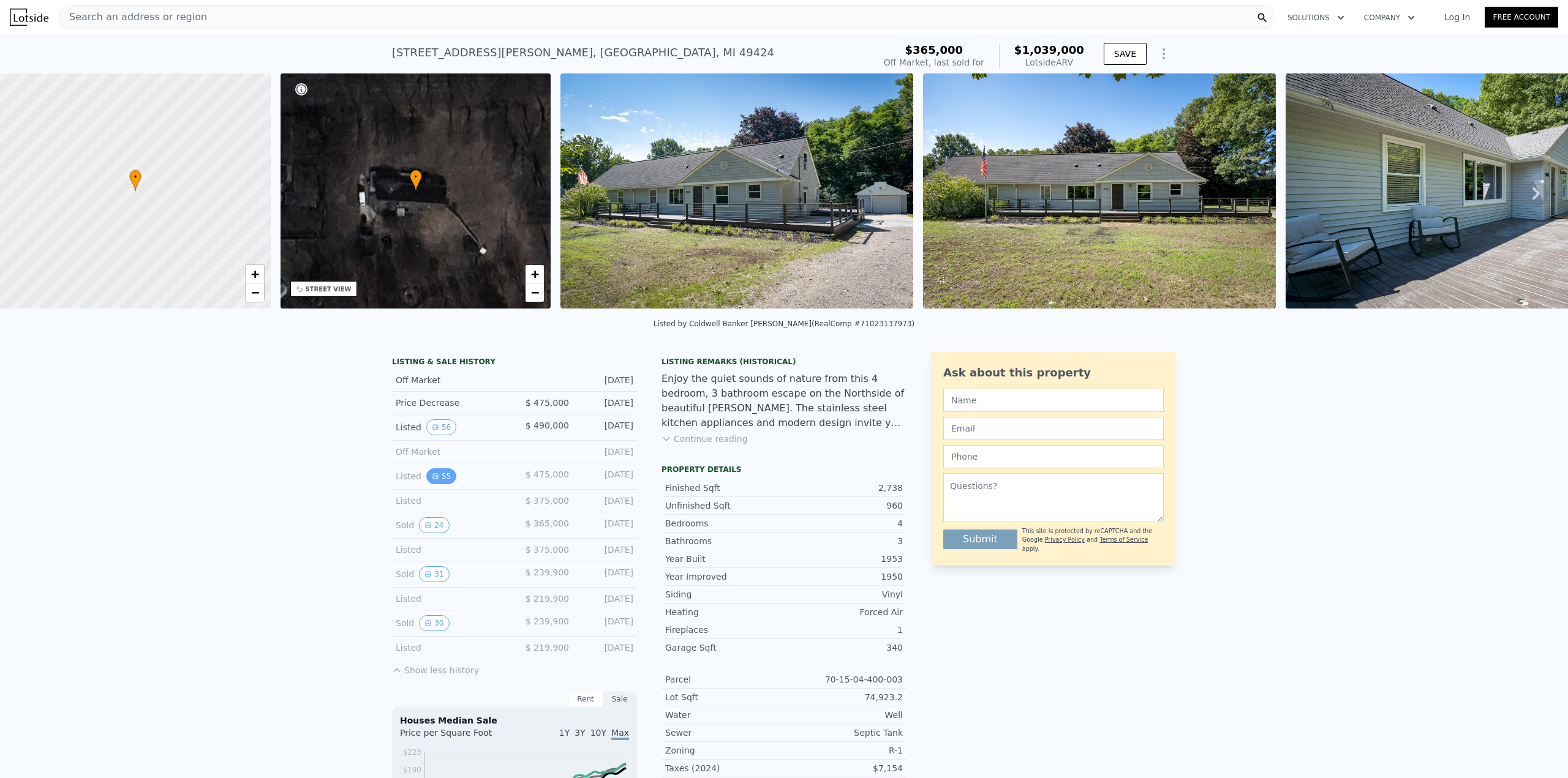
click at [441, 477] on button "55" at bounding box center [441, 477] width 30 height 16
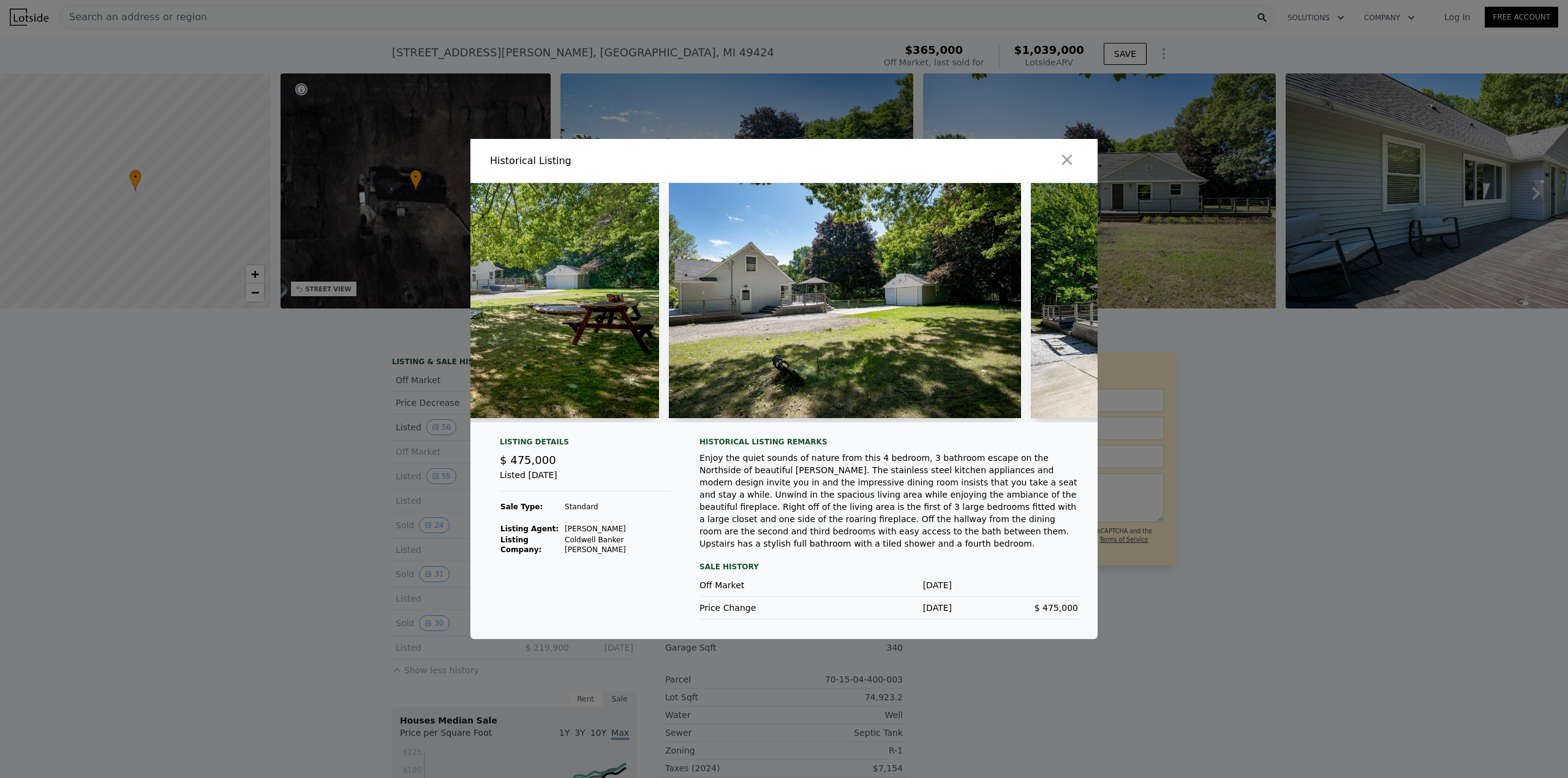
scroll to position [0, 3072]
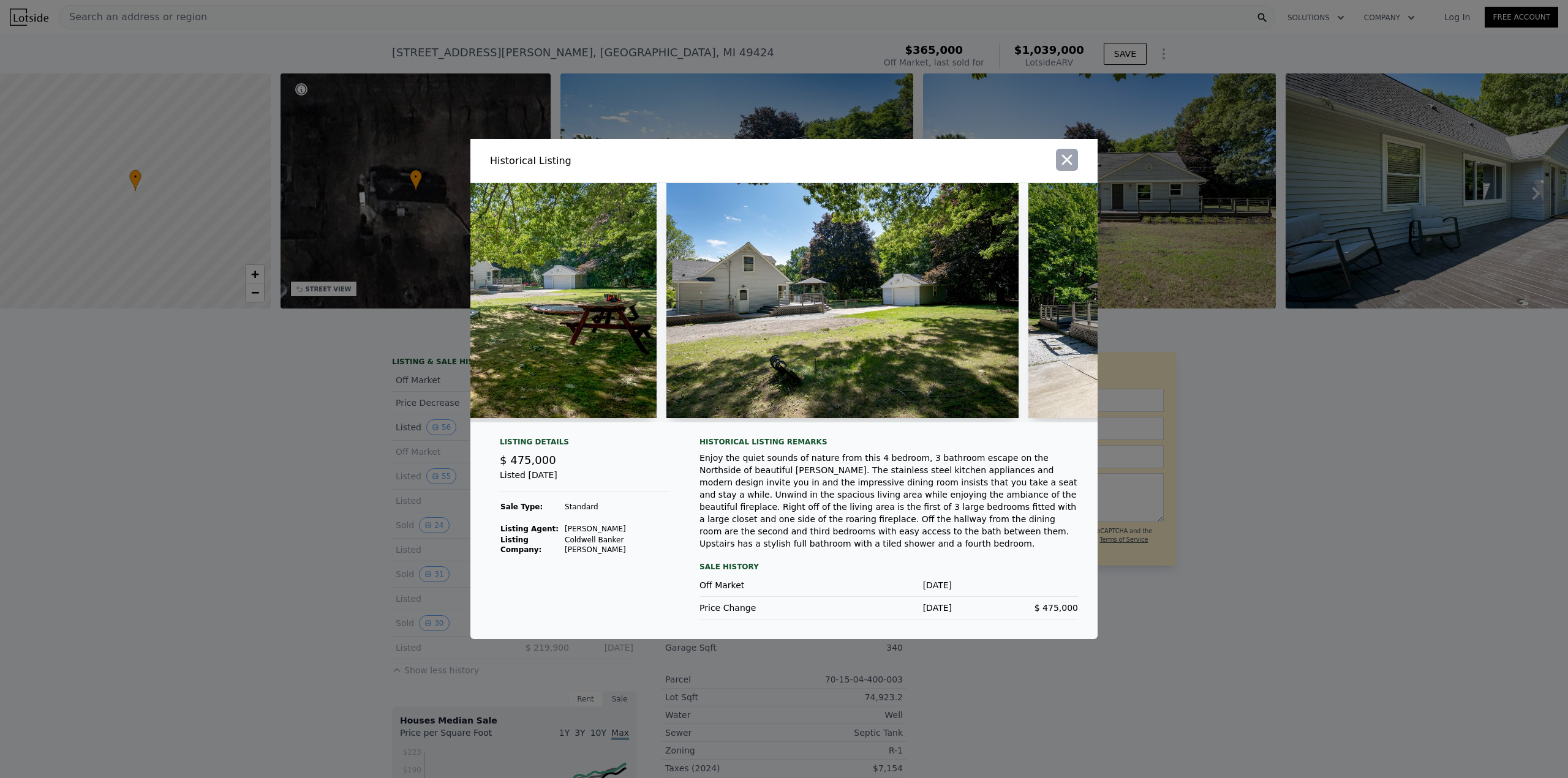
click at [1061, 163] on icon "button" at bounding box center [1066, 159] width 17 height 17
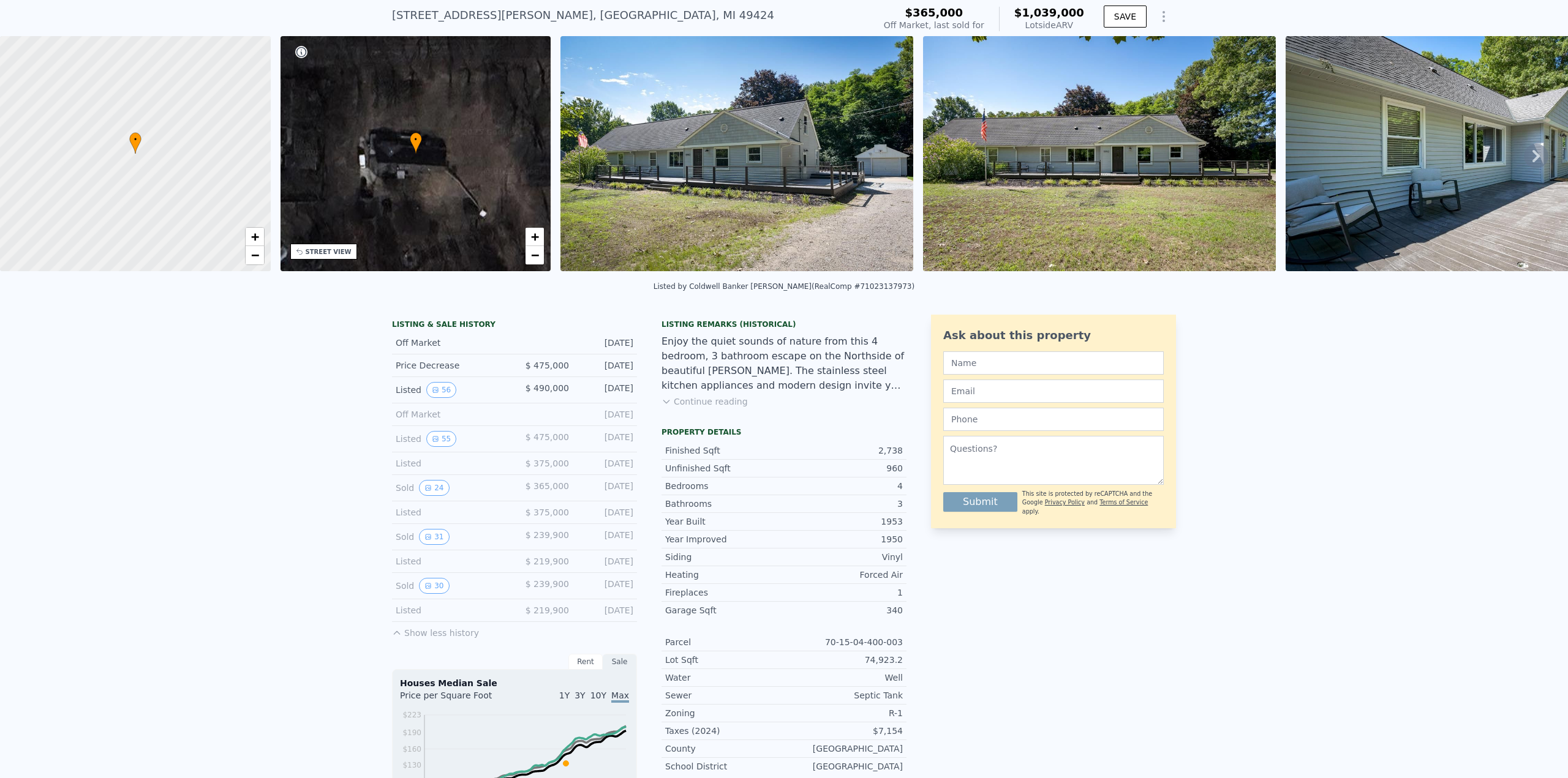
scroll to position [41, 0]
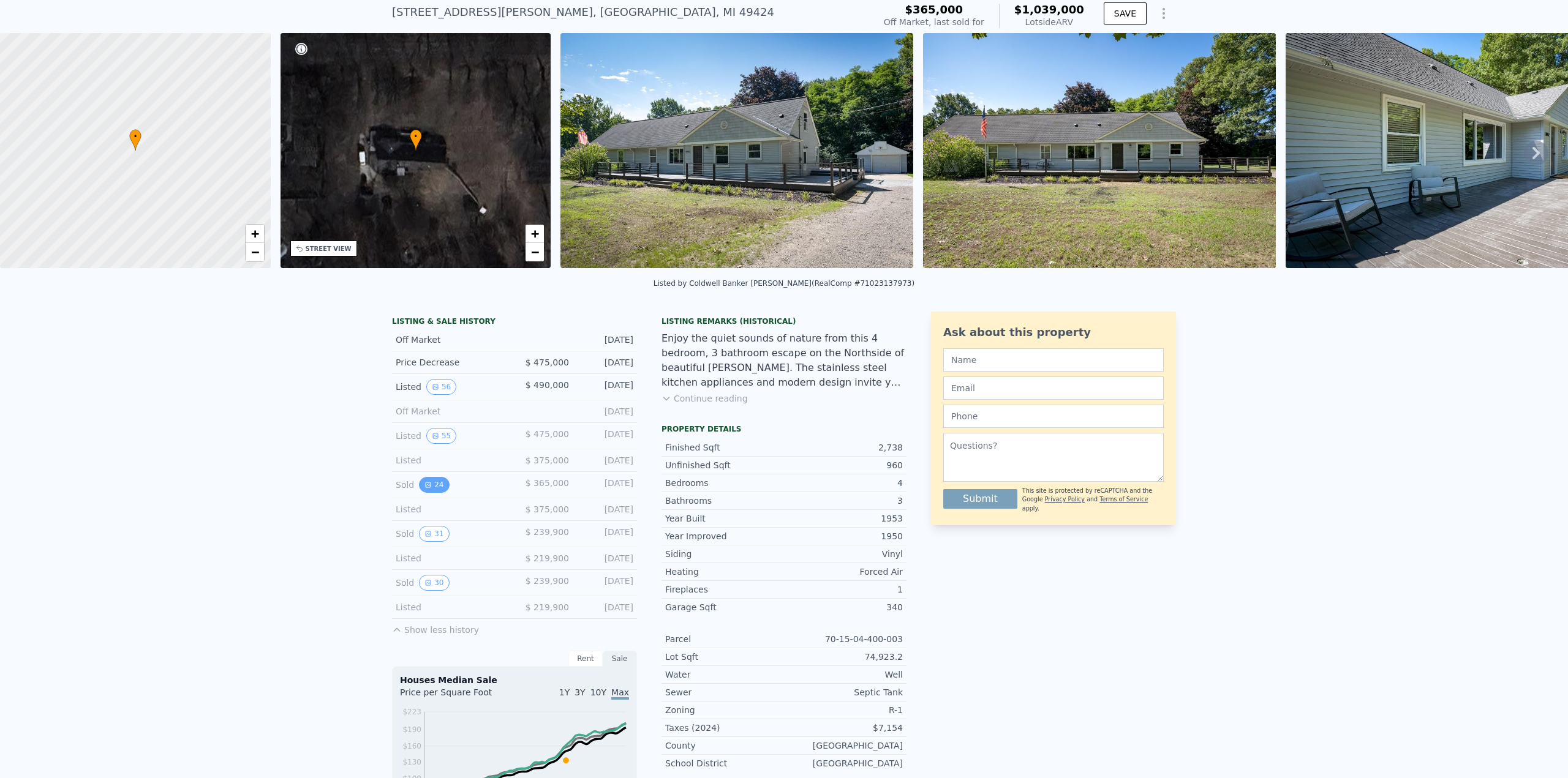
click at [433, 488] on button "24" at bounding box center [434, 485] width 30 height 16
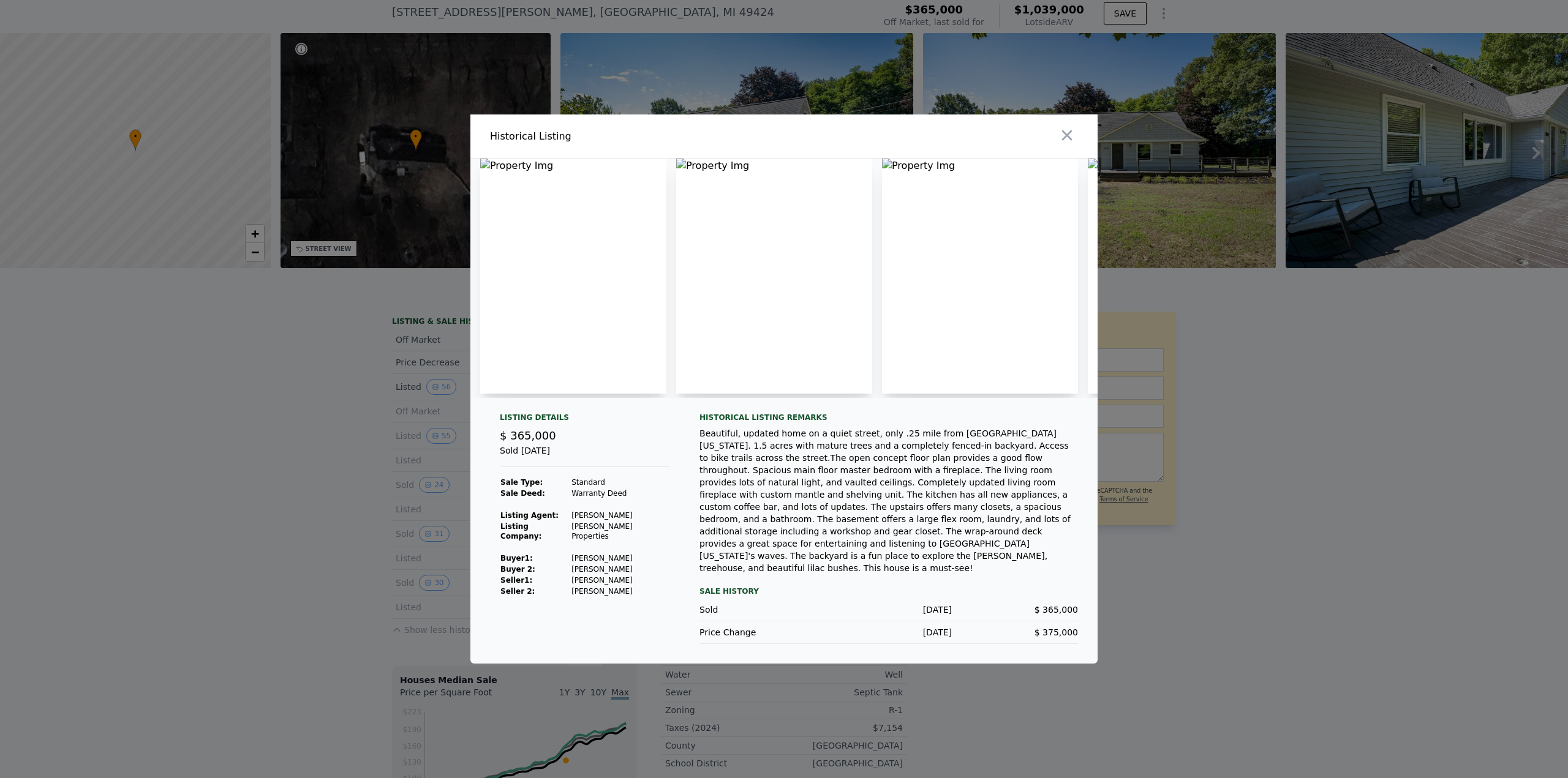
click at [211, 478] on div at bounding box center [784, 389] width 1568 height 778
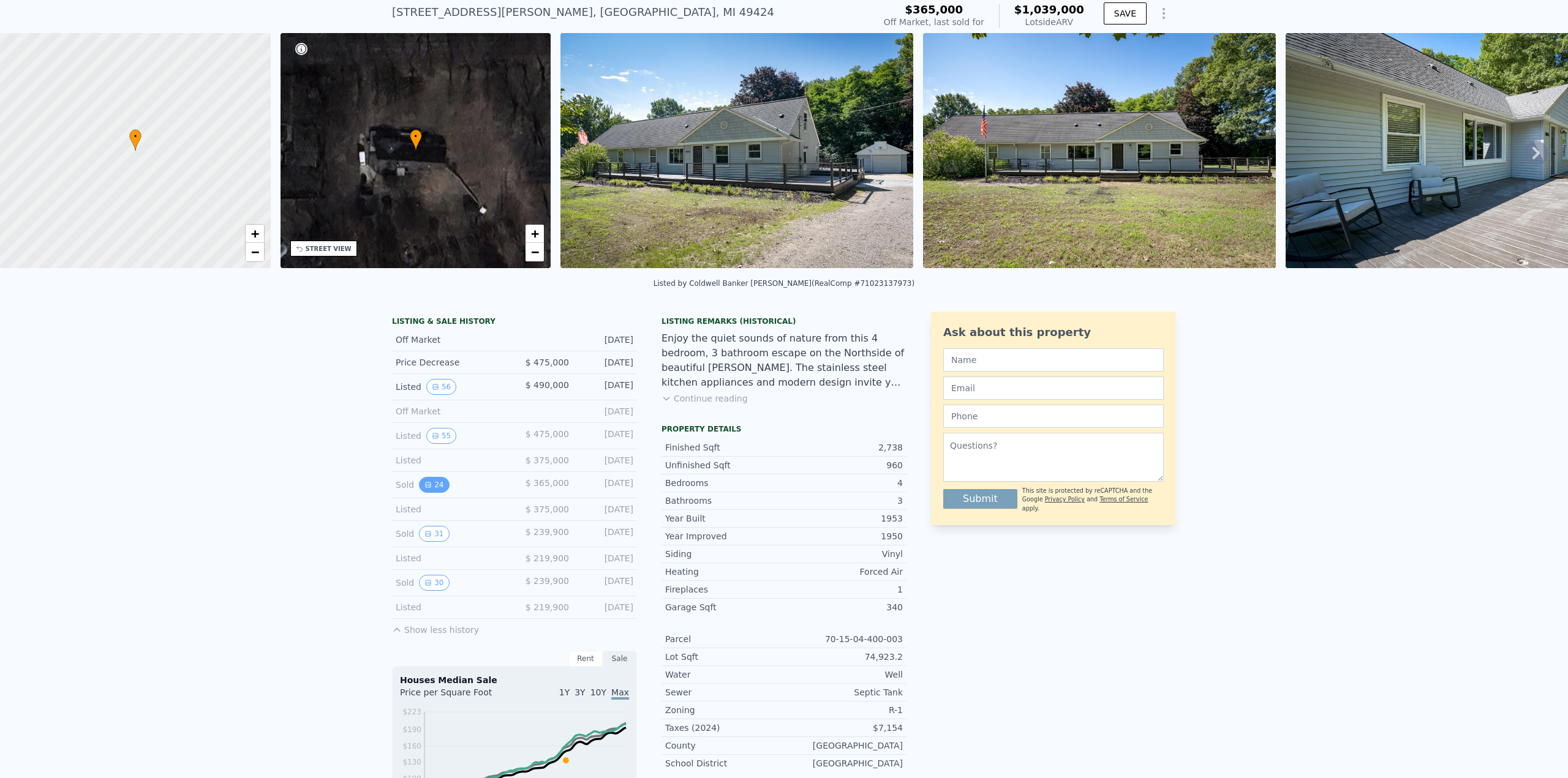
click at [441, 482] on button "24" at bounding box center [434, 485] width 30 height 16
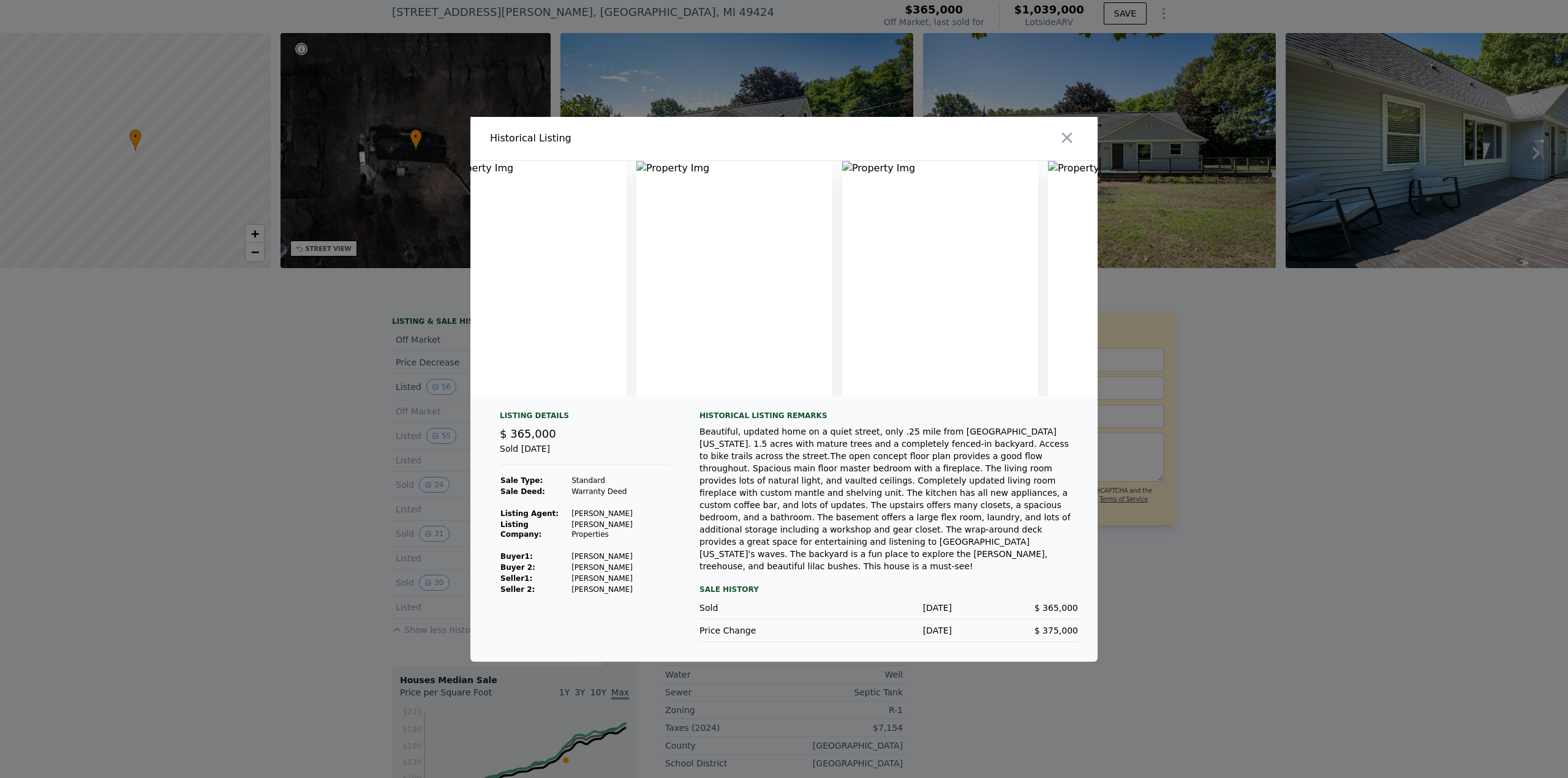
scroll to position [0, 18]
click at [322, 520] on div at bounding box center [784, 389] width 1568 height 778
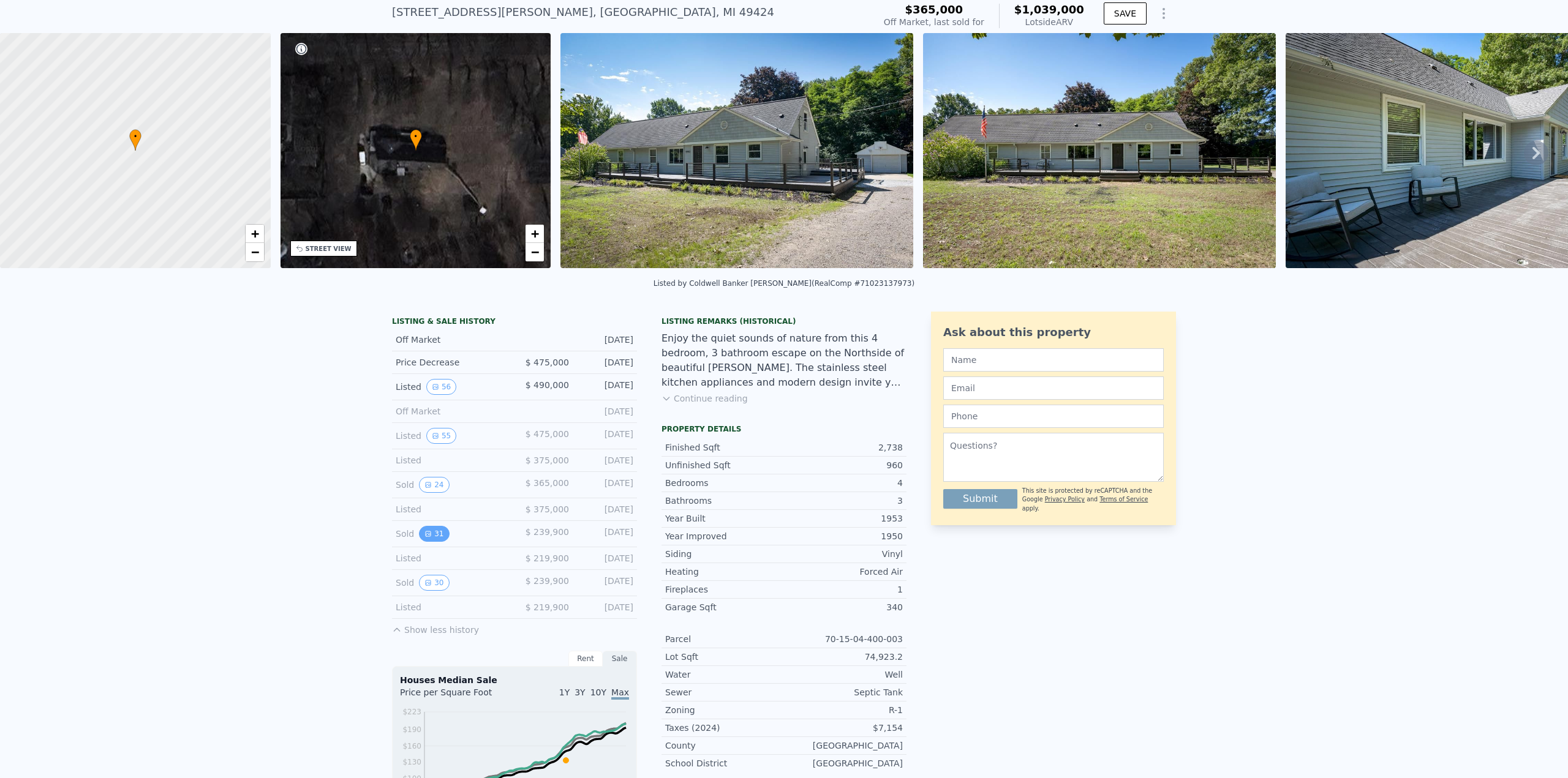
click at [425, 533] on icon "View historical data" at bounding box center [428, 533] width 7 height 7
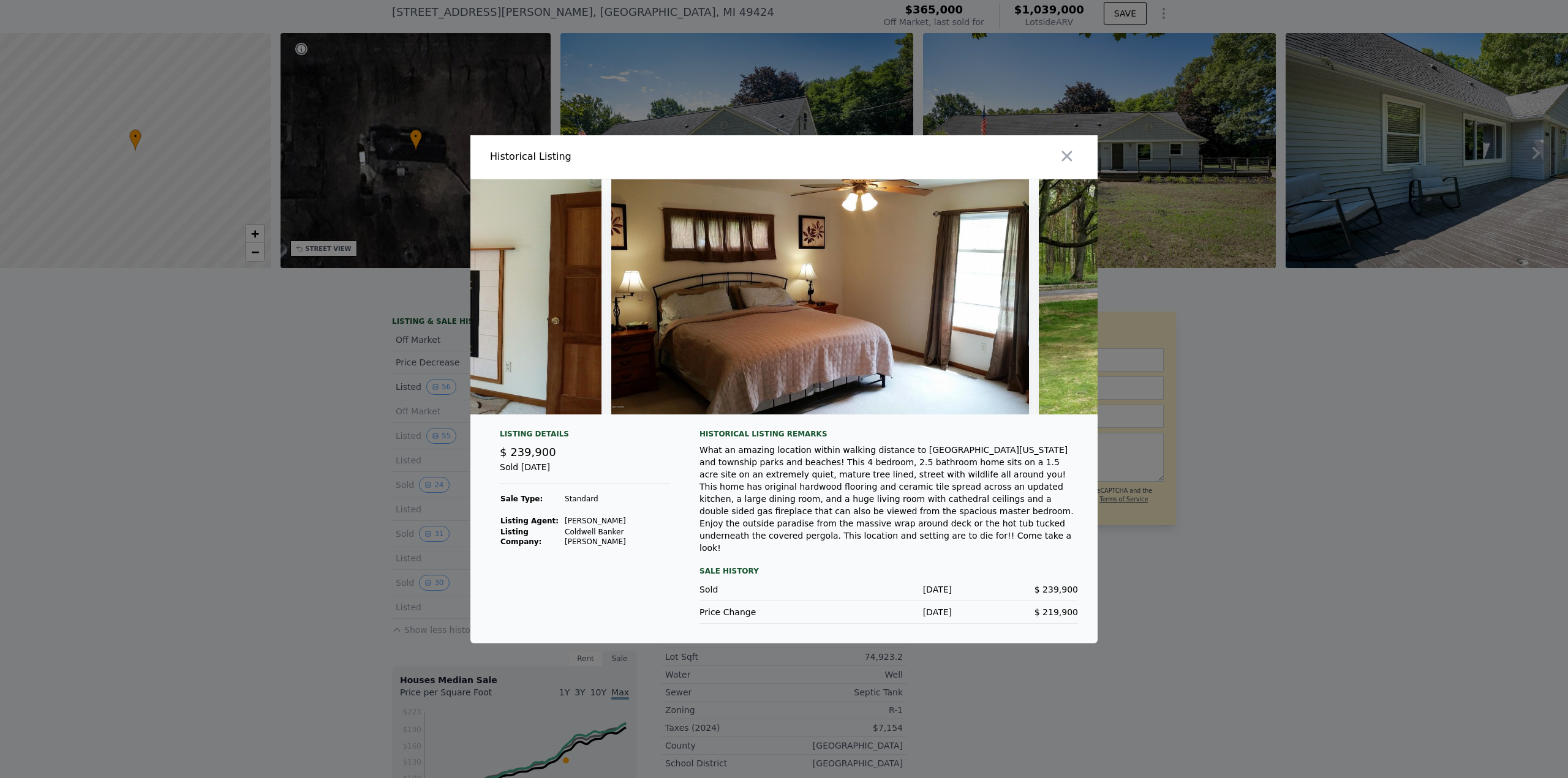
scroll to position [0, 12431]
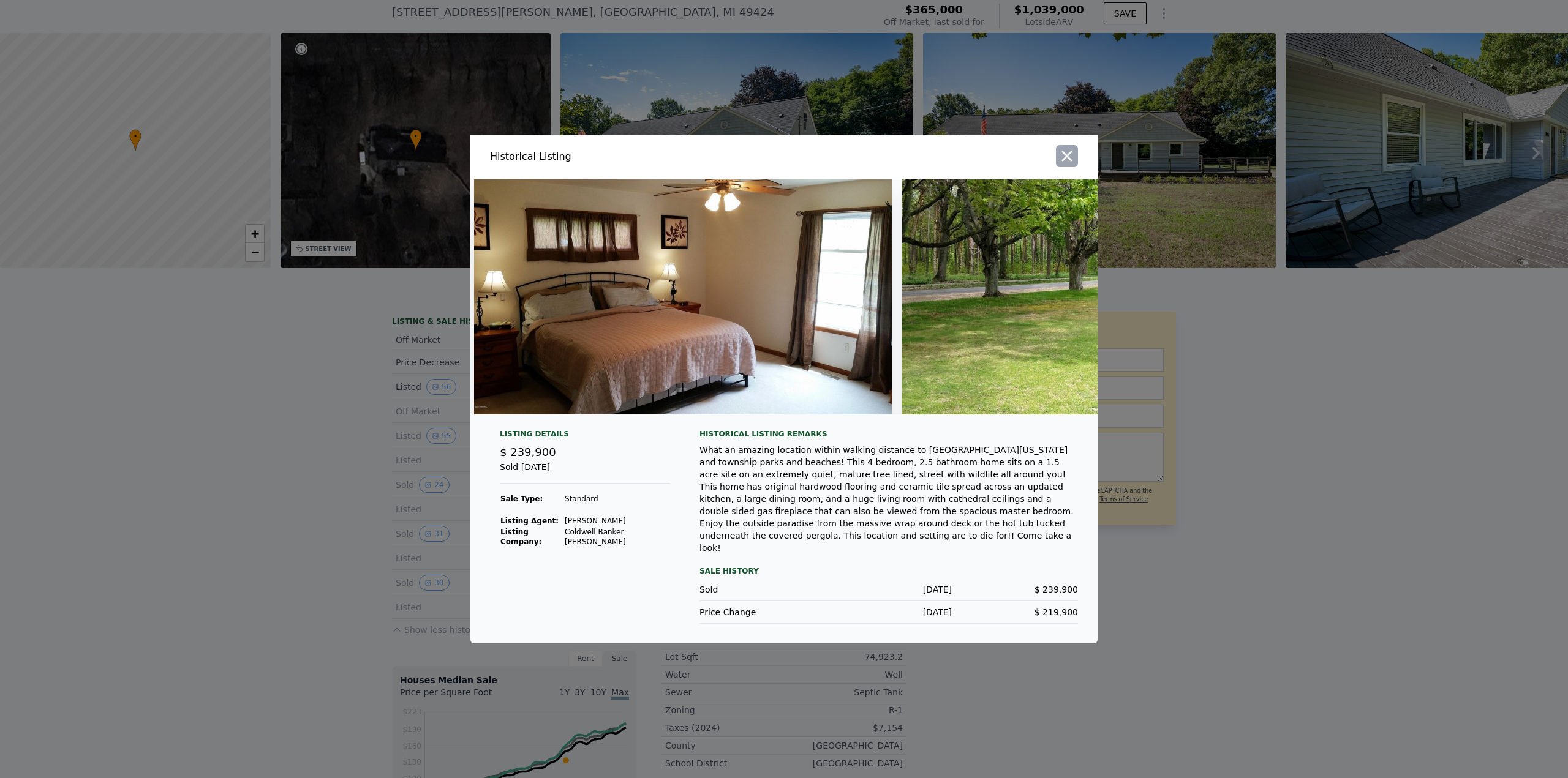
click at [1063, 165] on icon "button" at bounding box center [1066, 155] width 17 height 17
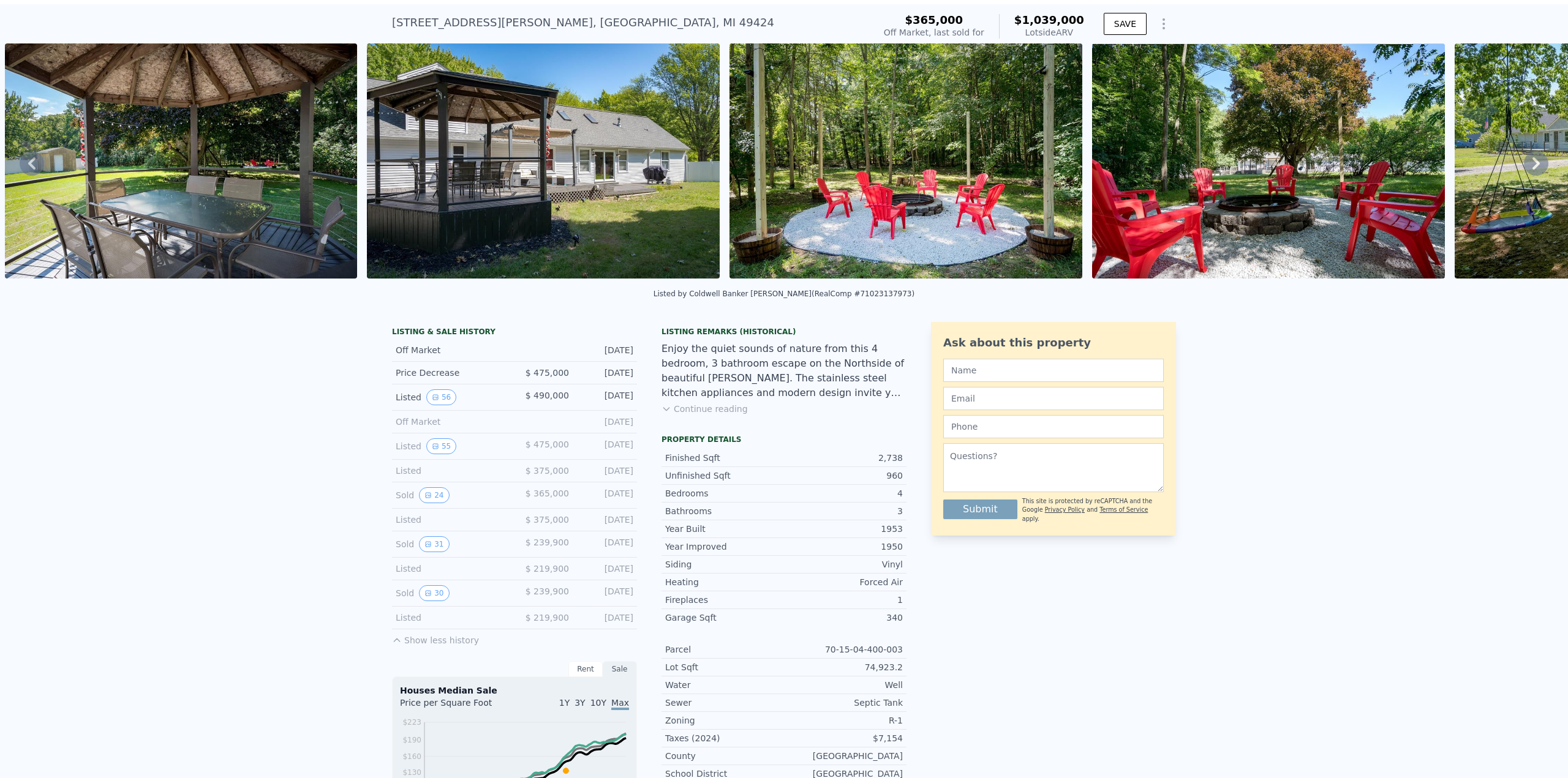
scroll to position [0, 0]
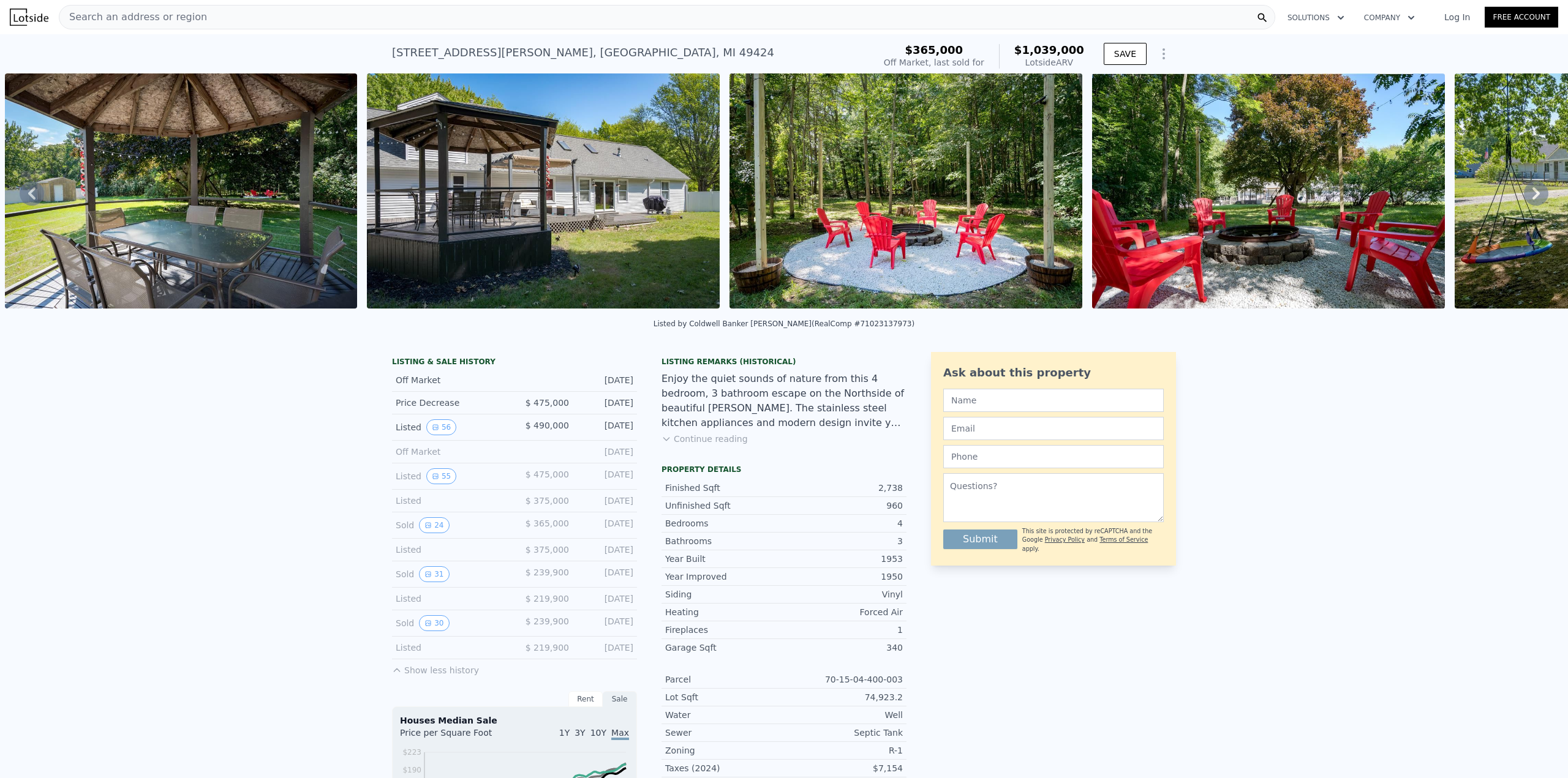
click at [213, 17] on div "Search an address or region" at bounding box center [667, 18] width 1216 height 25
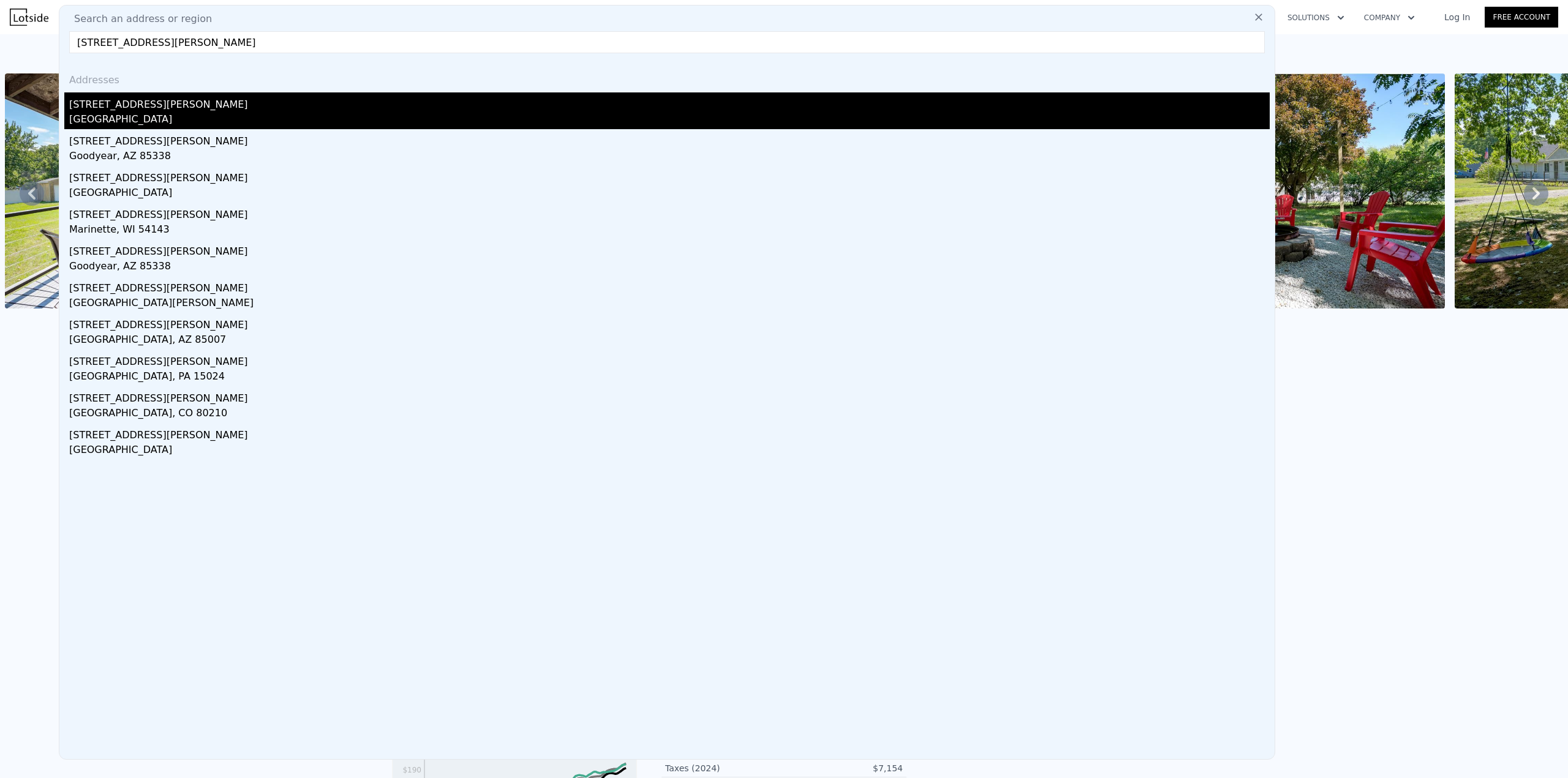
type input "[STREET_ADDRESS][PERSON_NAME]"
click at [142, 110] on div "[STREET_ADDRESS][PERSON_NAME]" at bounding box center [669, 102] width 1200 height 19
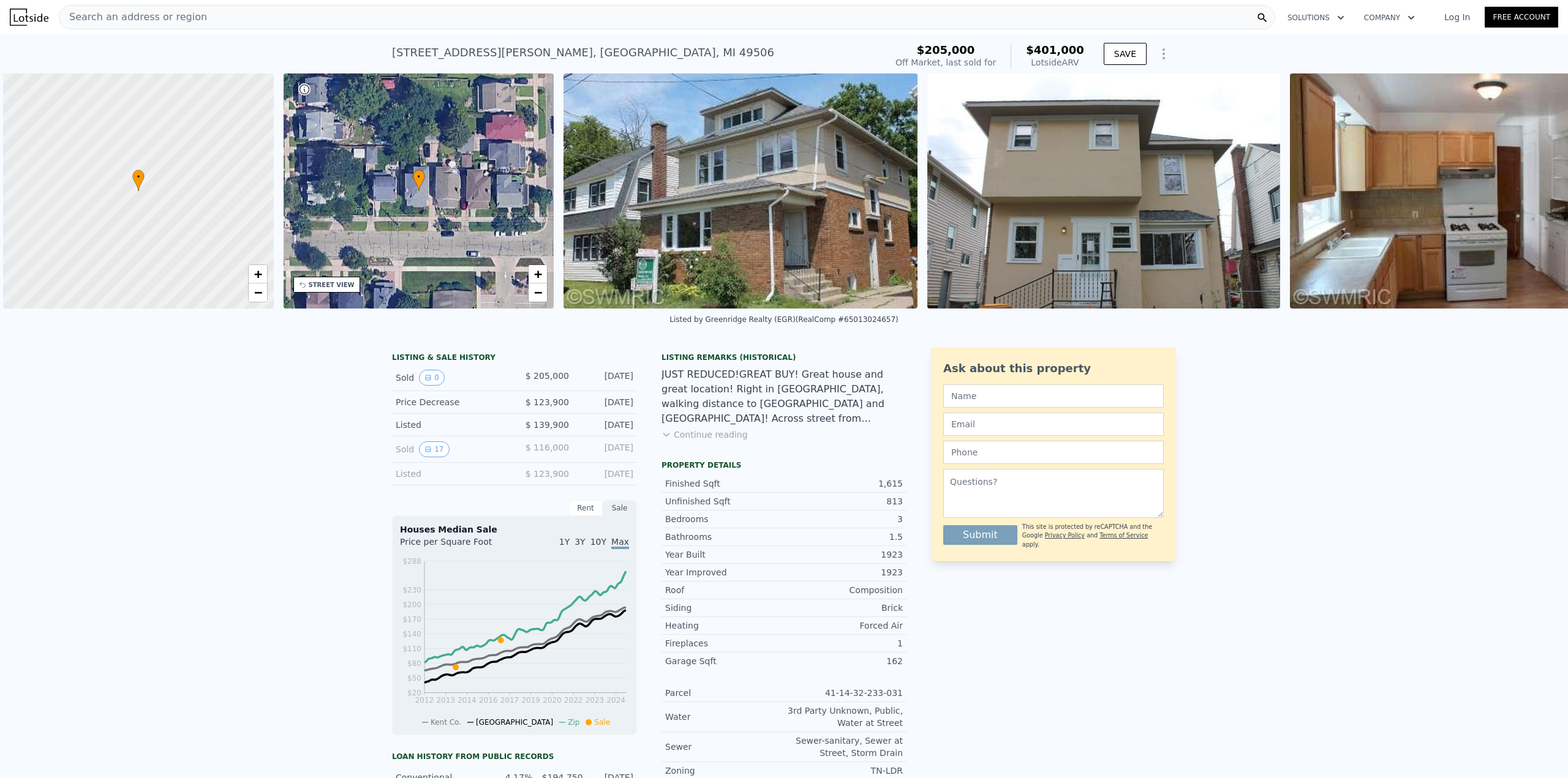
scroll to position [0, 5]
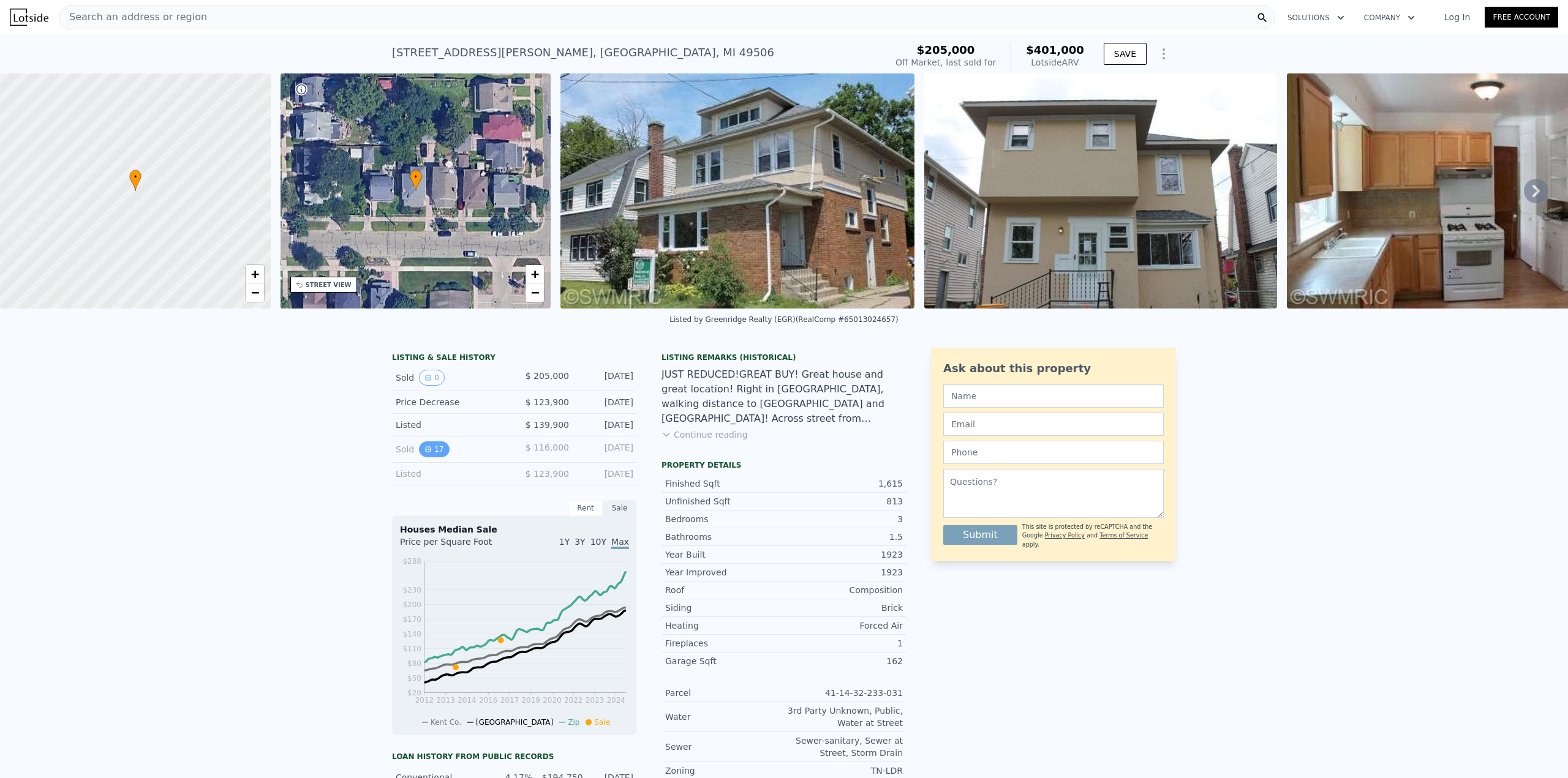
click at [434, 448] on button "17" at bounding box center [434, 449] width 30 height 16
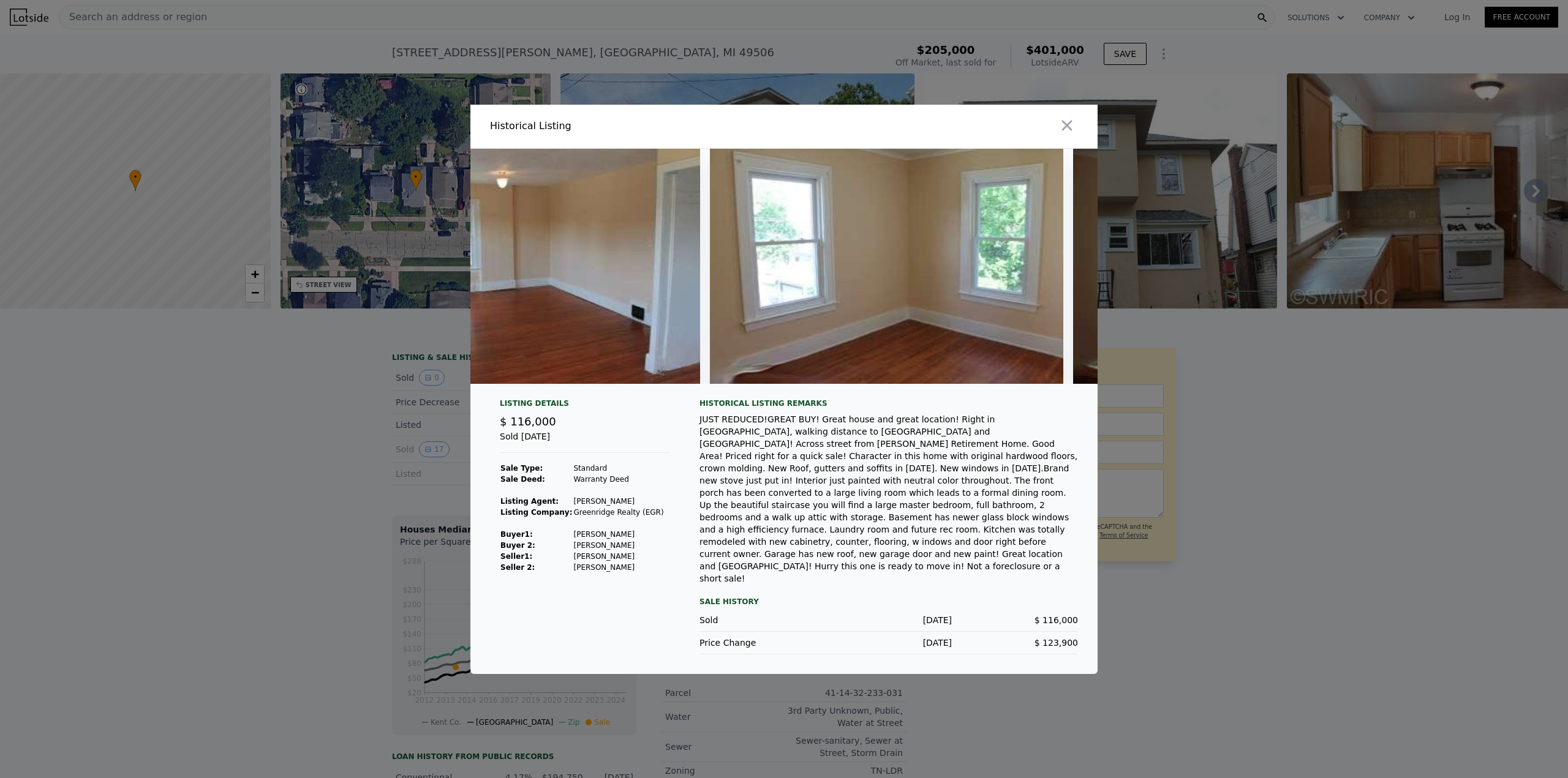
scroll to position [0, 5078]
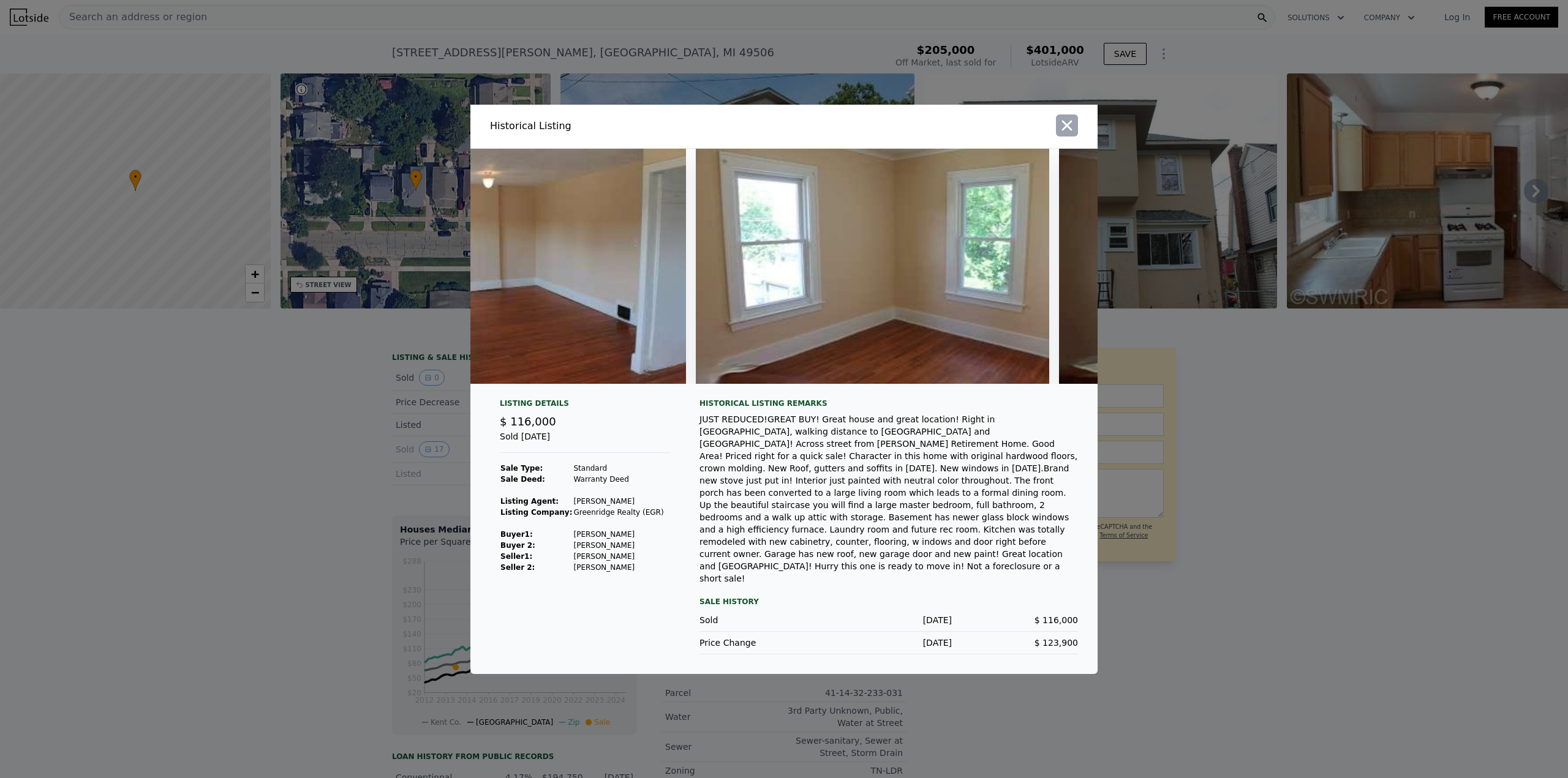
click at [1062, 134] on icon "button" at bounding box center [1066, 125] width 17 height 17
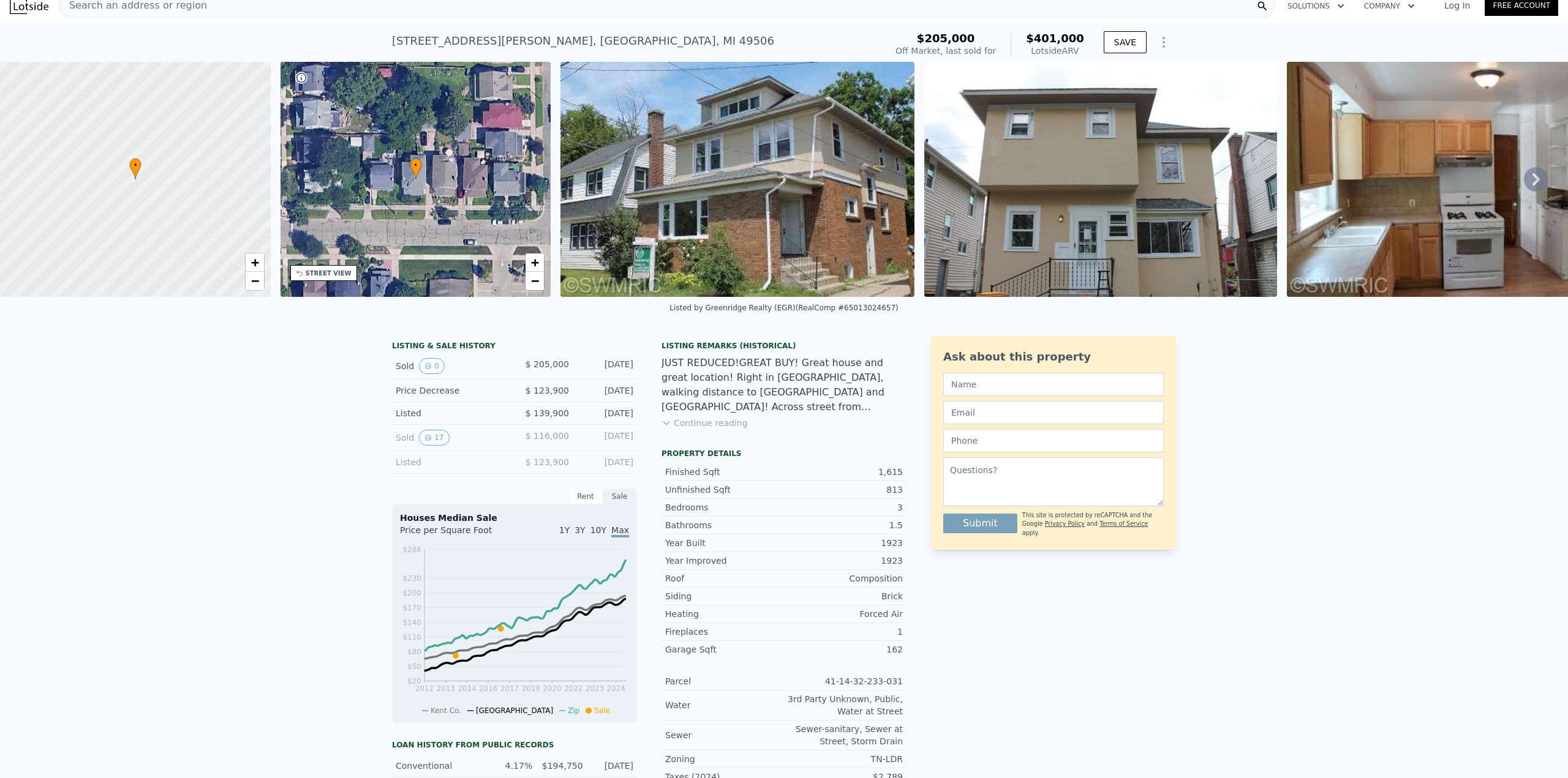
scroll to position [0, 0]
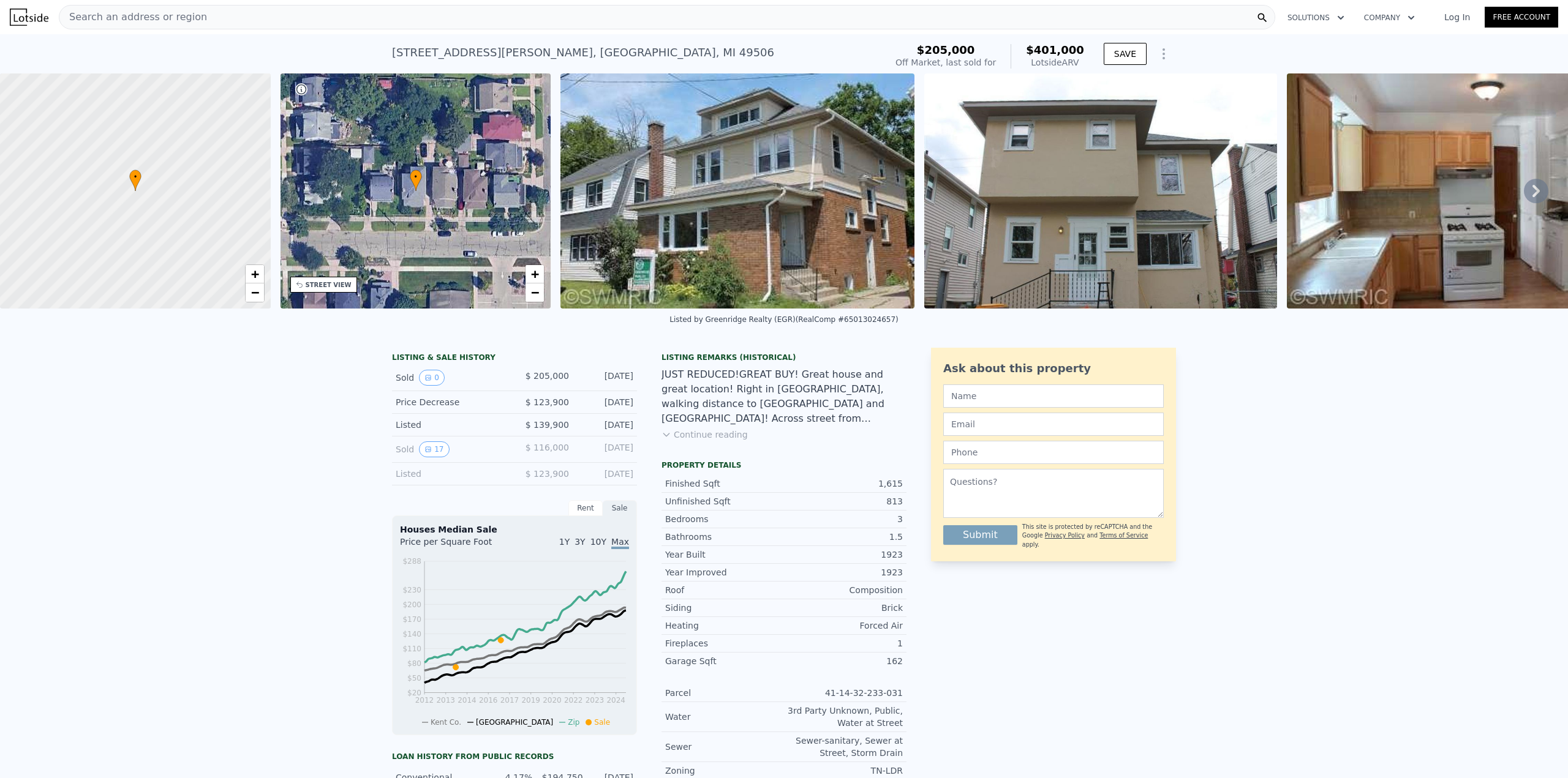
type input "2"
type input "4"
type input "2179"
type input "3791"
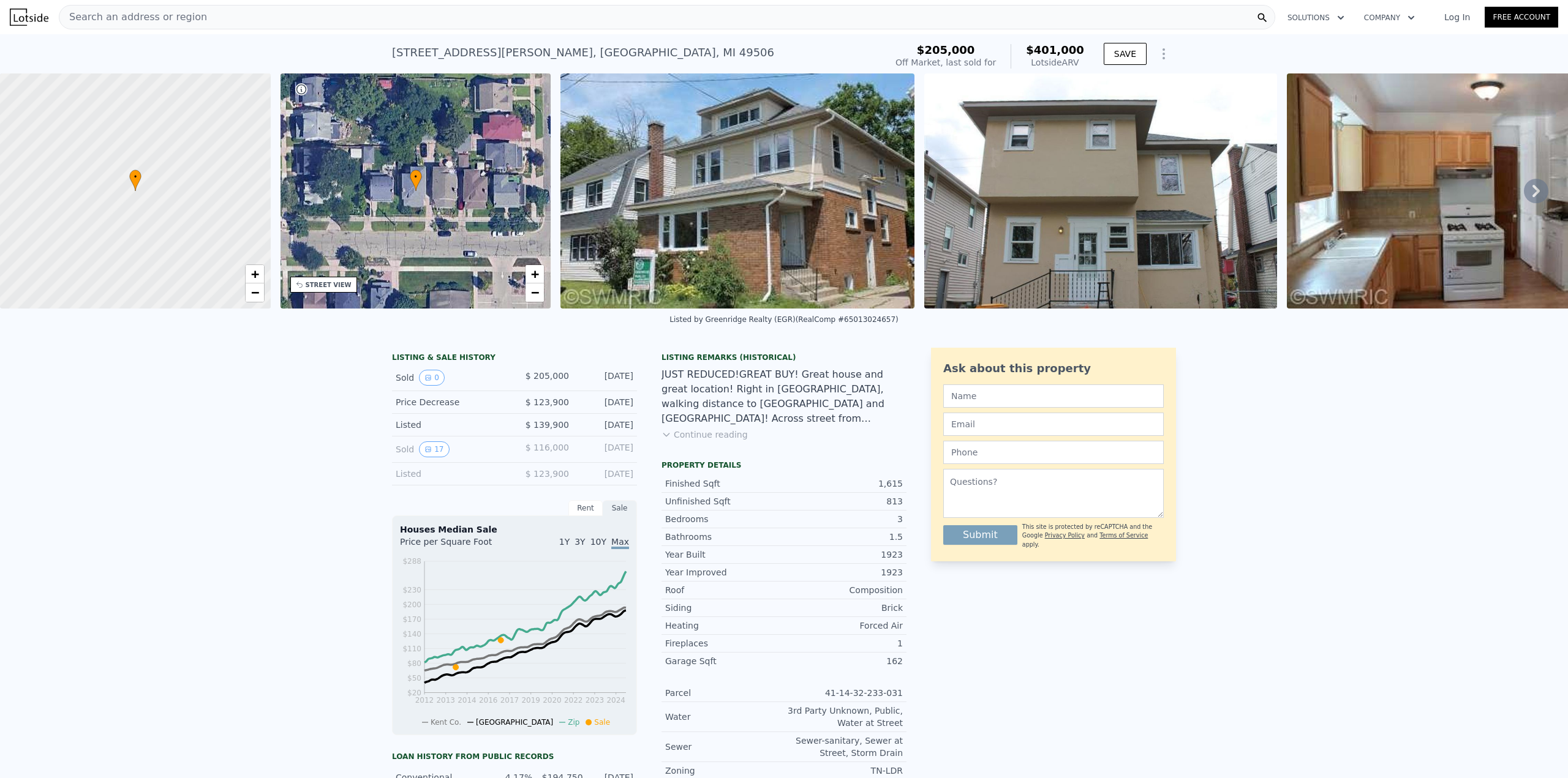
type input "43560"
type input "110206.79999999999"
type input "$ 1,039,000"
type input "7"
type input "$ 456,183"
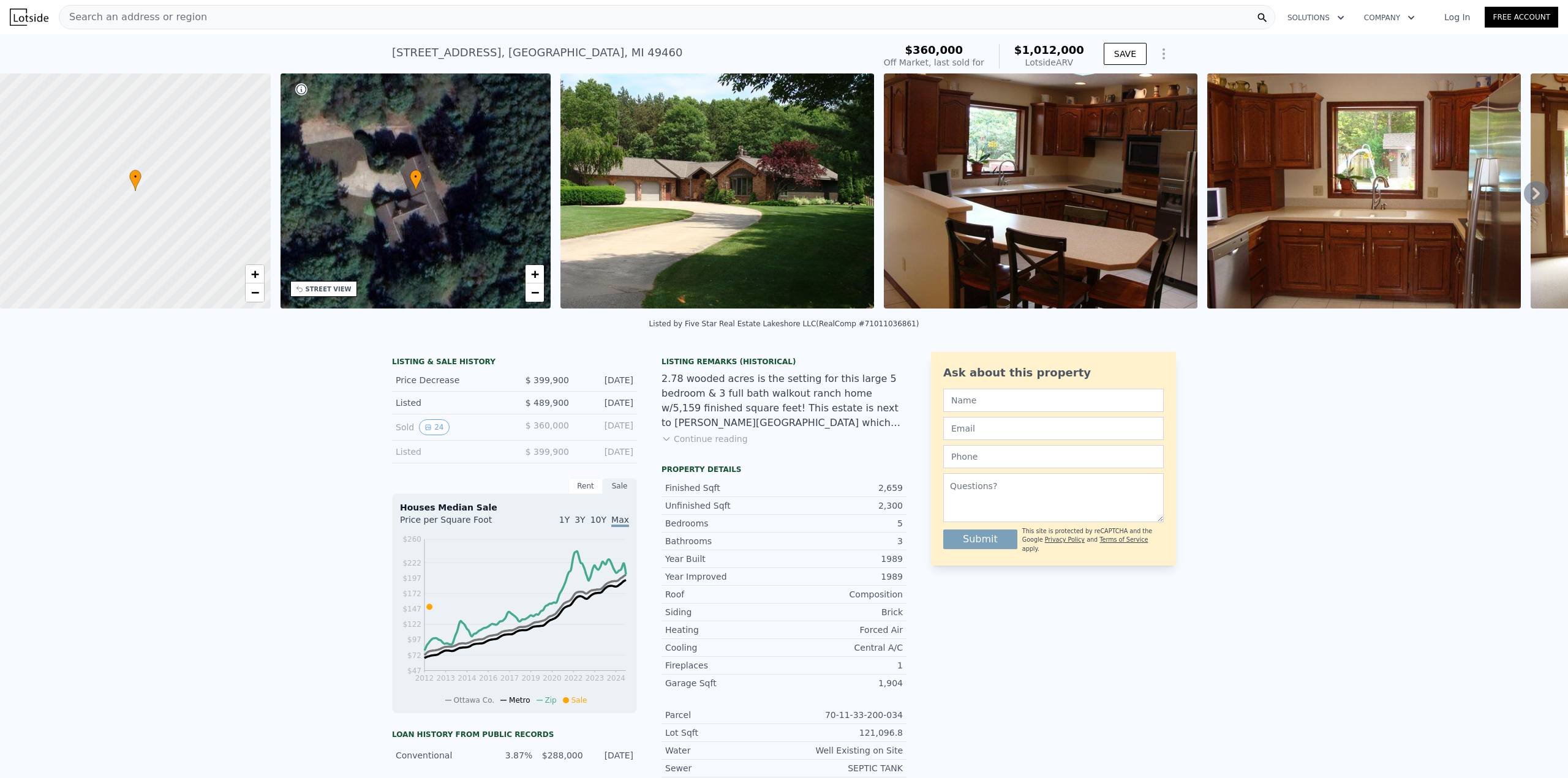
scroll to position [7, 0]
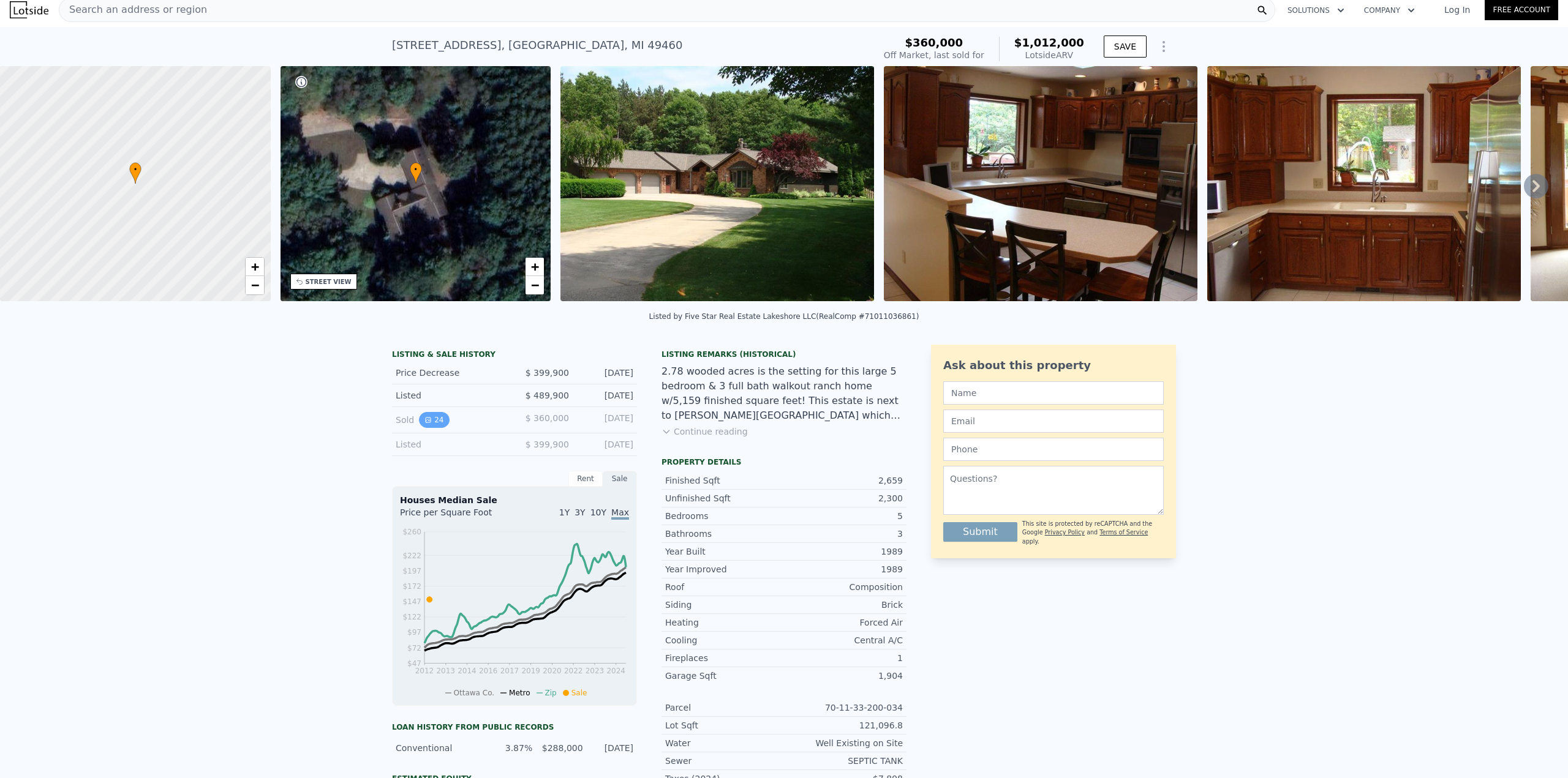
click at [434, 424] on button "24" at bounding box center [434, 420] width 30 height 16
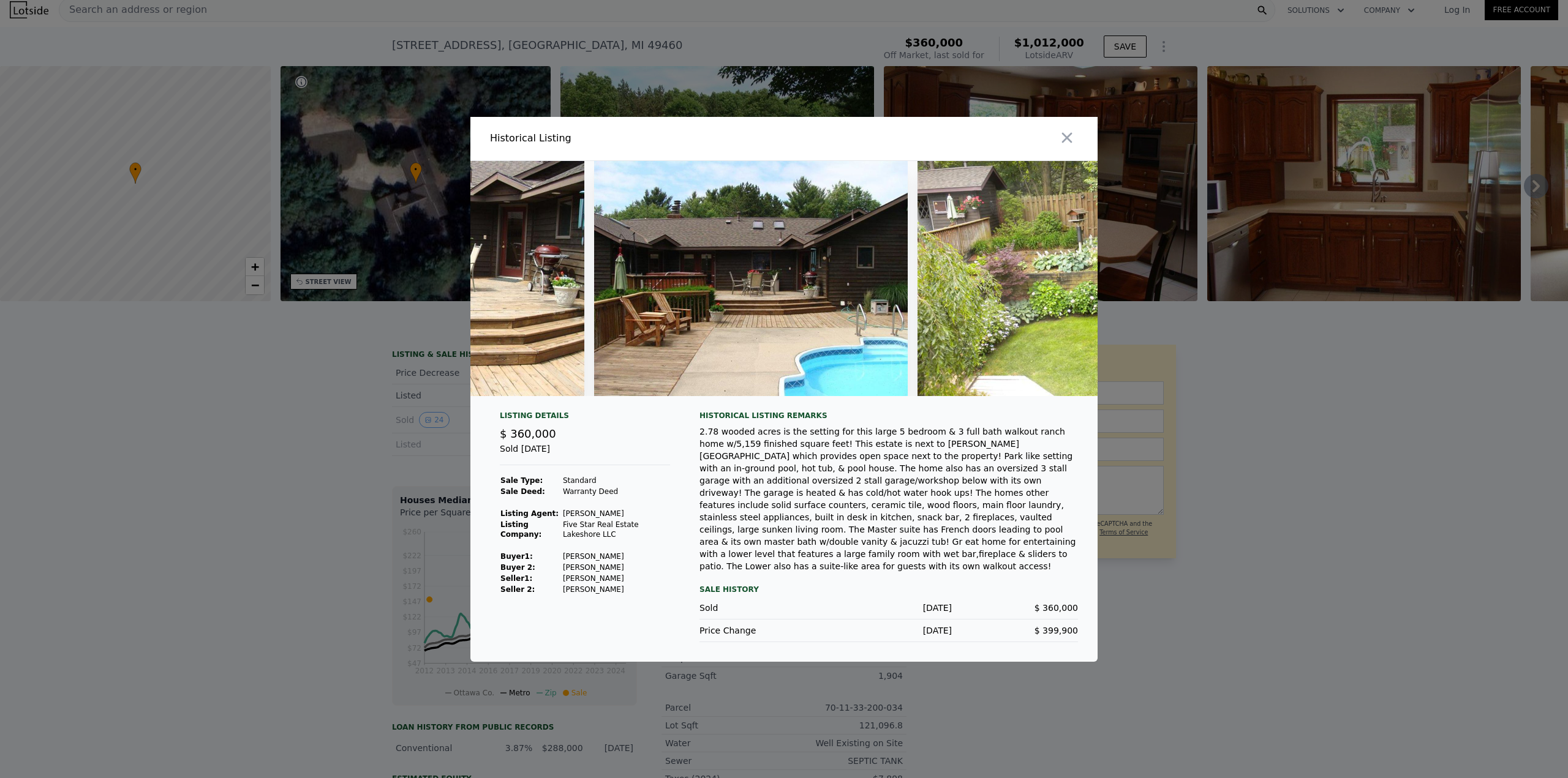
scroll to position [0, 6692]
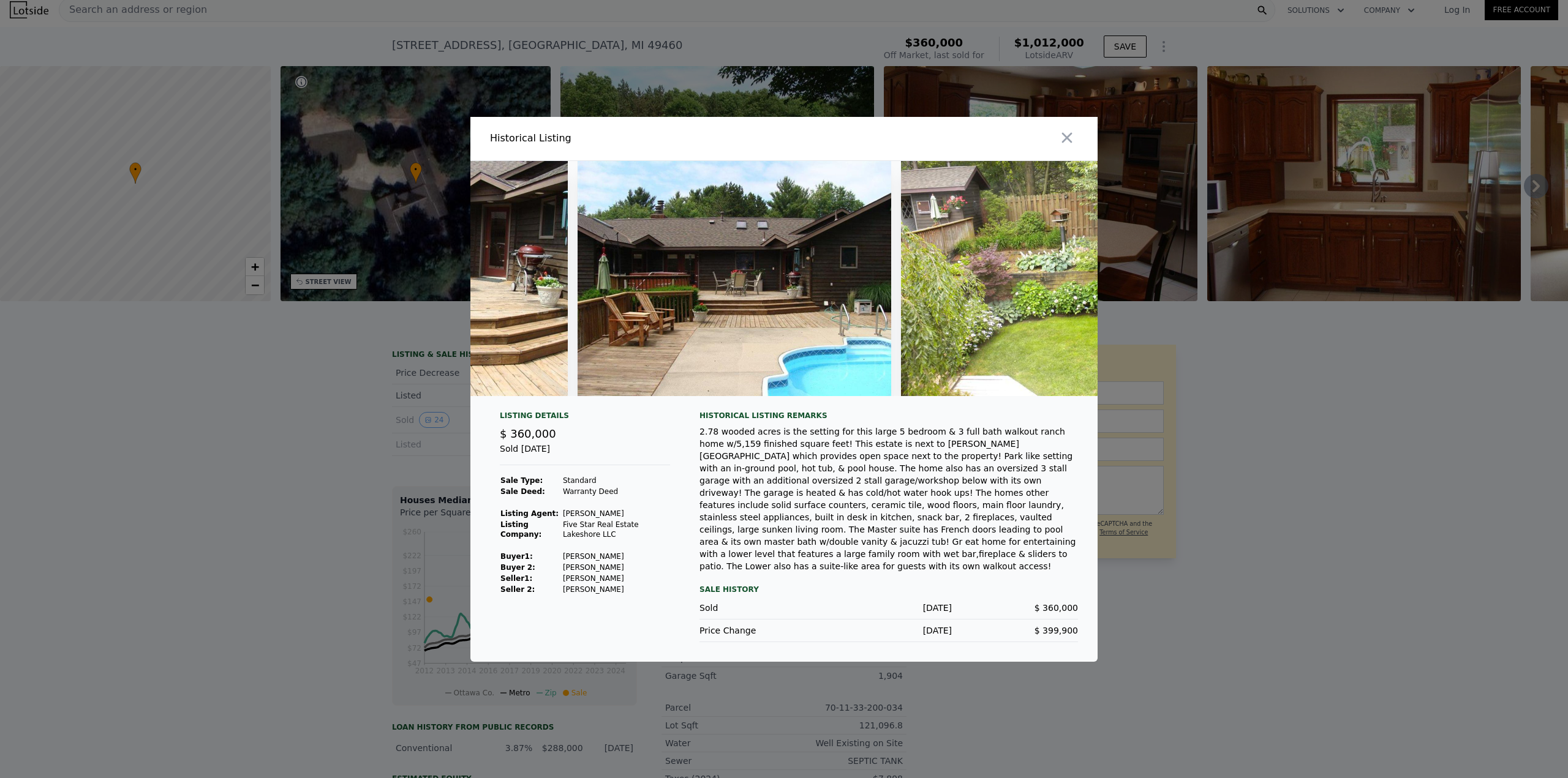
drag, startPoint x: 1065, startPoint y: 152, endPoint x: 1018, endPoint y: 150, distance: 47.0
click at [1065, 146] on icon "button" at bounding box center [1066, 137] width 17 height 17
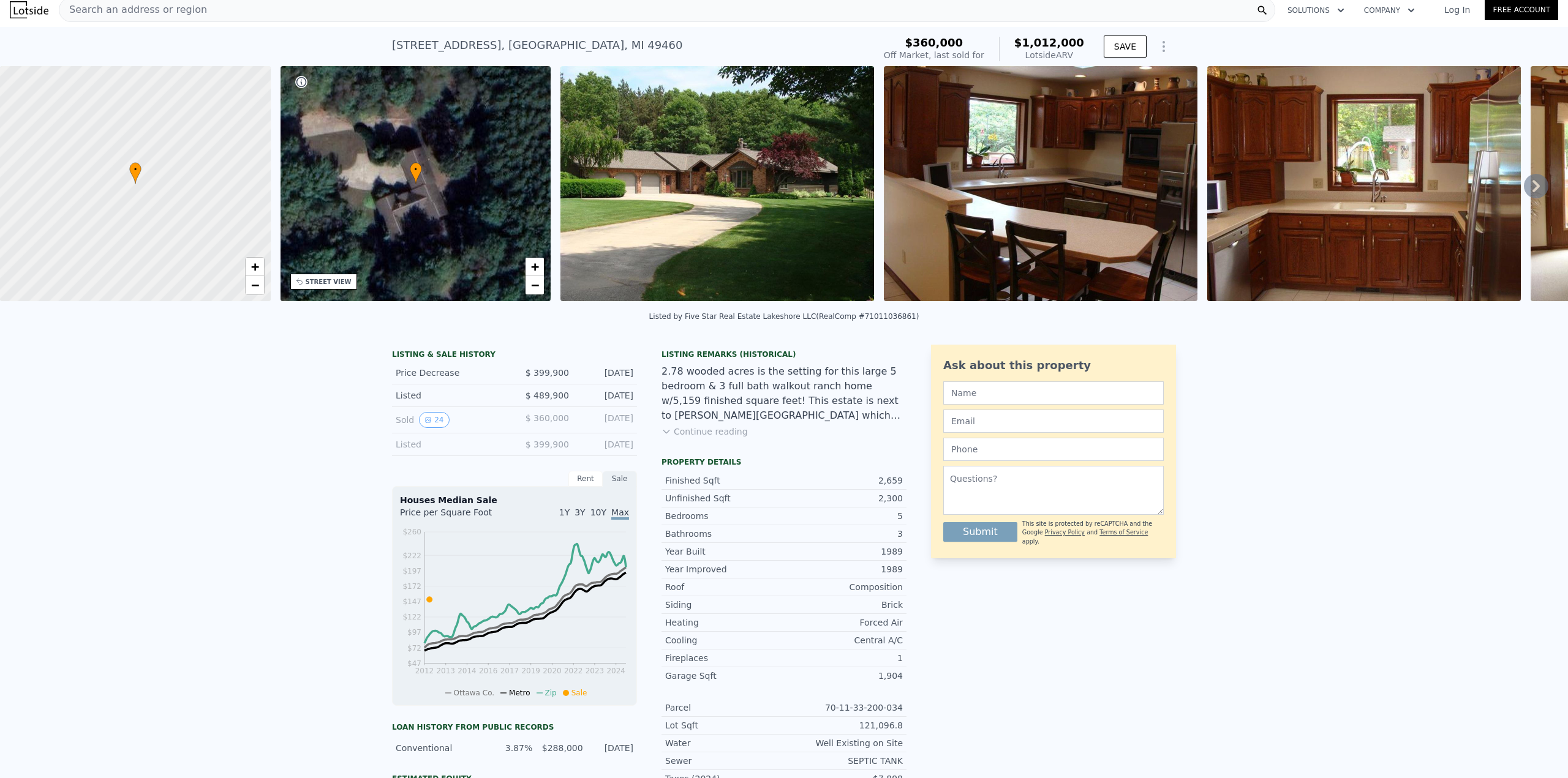
scroll to position [0, 0]
